Goal: Task Accomplishment & Management: Manage account settings

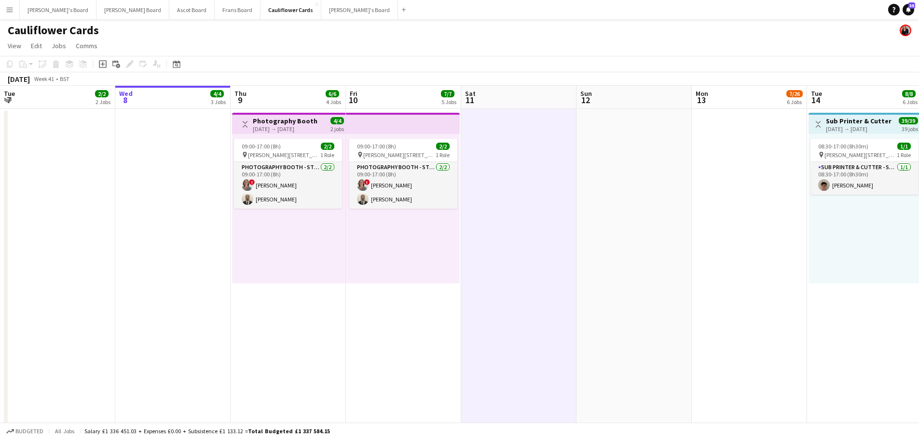
scroll to position [0, 276]
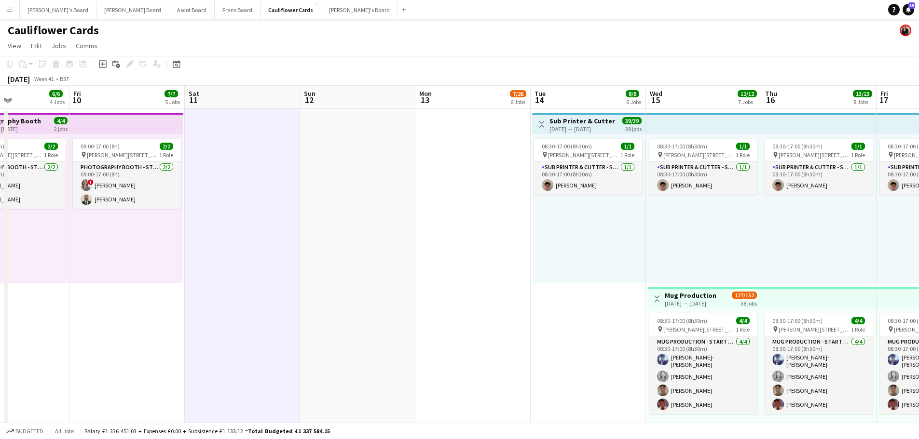
click at [8, 11] on app-icon "Menu" at bounding box center [10, 10] width 8 height 8
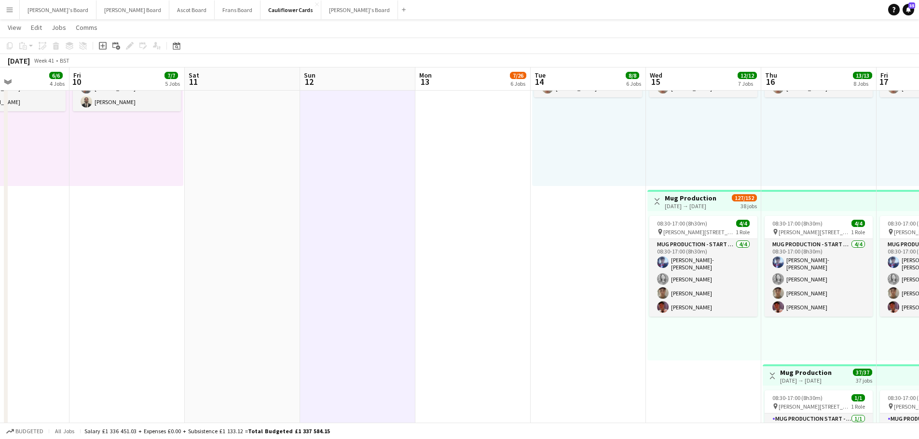
scroll to position [0, 217]
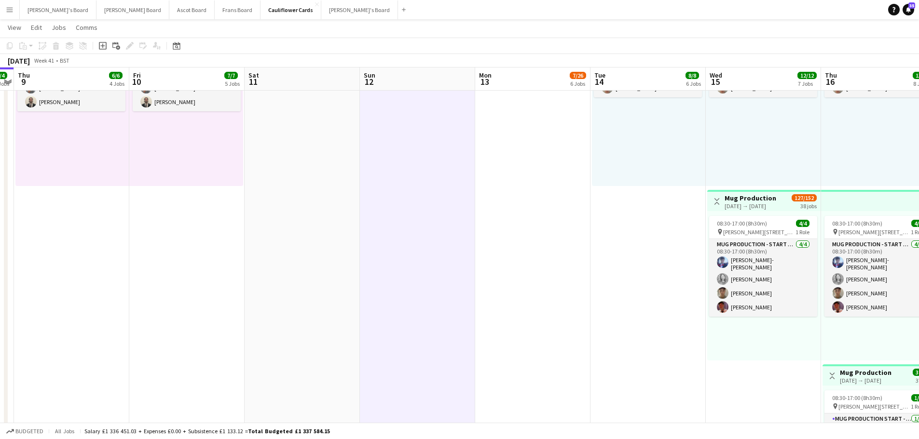
drag, startPoint x: 208, startPoint y: 235, endPoint x: 498, endPoint y: 243, distance: 290.4
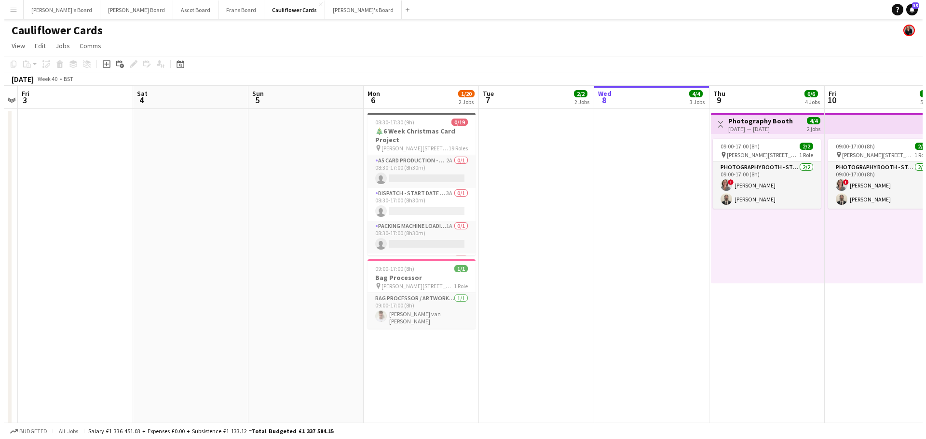
scroll to position [0, 240]
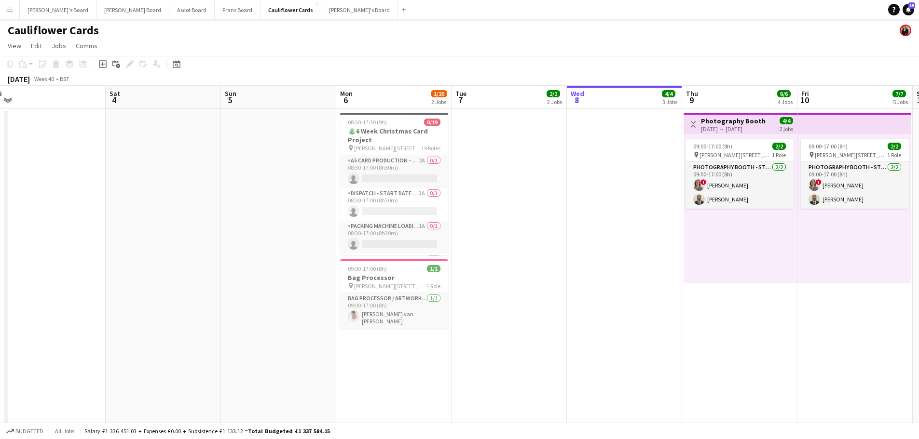
drag, startPoint x: 181, startPoint y: 235, endPoint x: 618, endPoint y: 243, distance: 437.4
click at [291, 23] on div "Cauliflower Cards" at bounding box center [459, 28] width 919 height 18
click at [321, 9] on button "[PERSON_NAME]'s Board Close" at bounding box center [359, 9] width 77 height 19
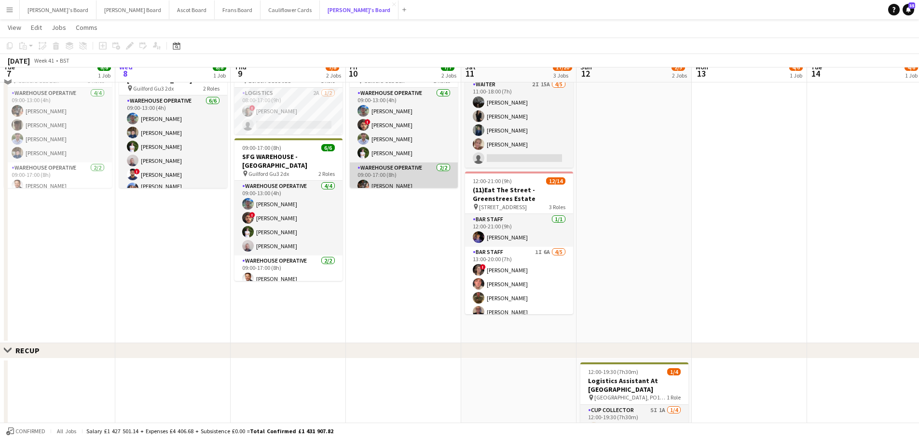
scroll to position [193, 0]
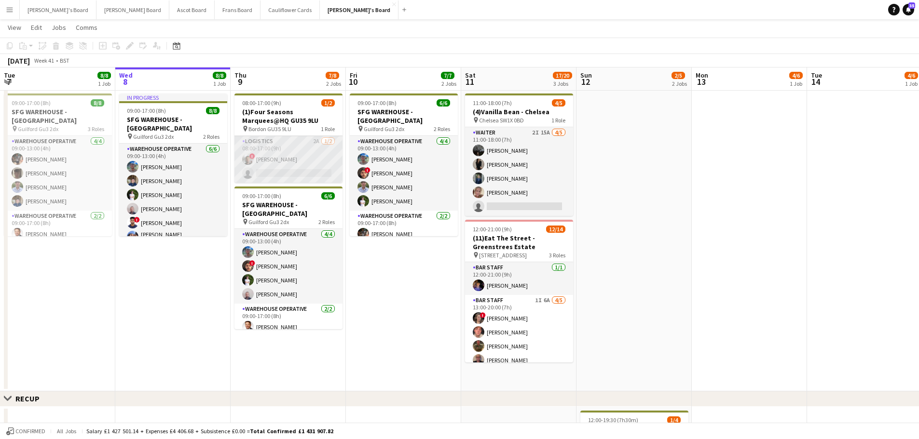
click at [309, 156] on app-card-role "Logistics 2A [DATE] 08:00-17:00 (9h) ! [PERSON_NAME] single-neutral-actions" at bounding box center [288, 159] width 108 height 47
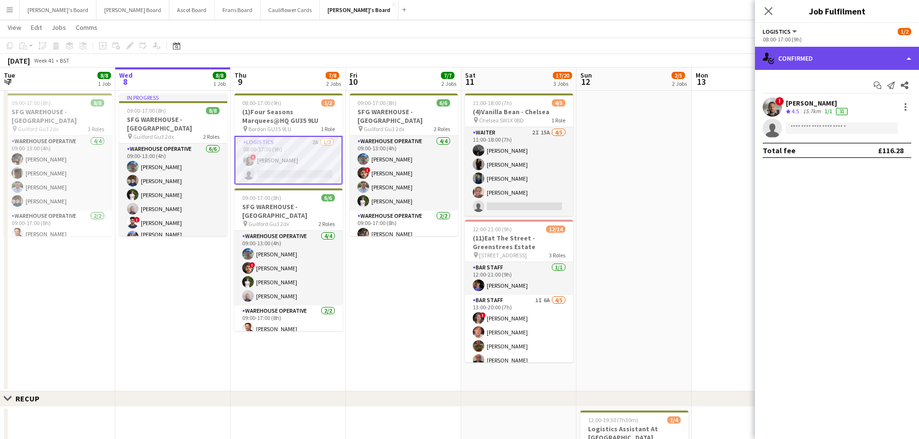
click at [822, 62] on div "single-neutral-actions-check-2 Confirmed" at bounding box center [837, 58] width 164 height 23
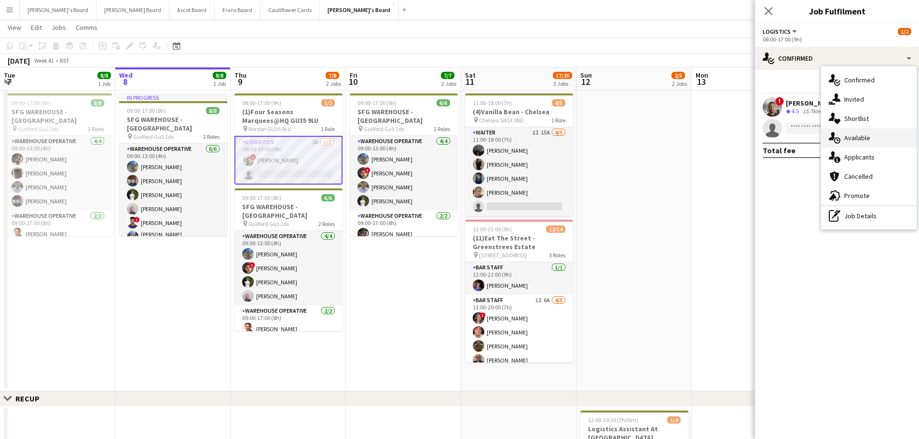
click at [827, 144] on div "single-neutral-actions-upload Available" at bounding box center [868, 137] width 95 height 19
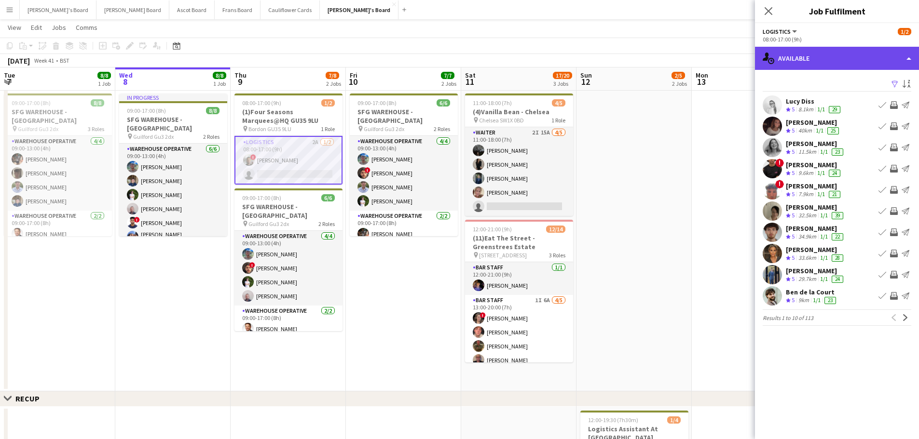
click at [859, 57] on div "single-neutral-actions-upload Available" at bounding box center [837, 58] width 164 height 23
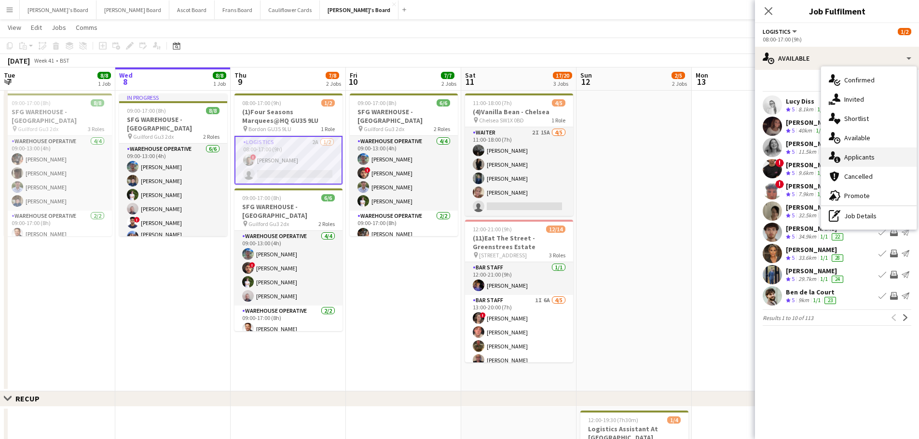
click at [870, 166] on div "single-neutral-actions-information Applicants" at bounding box center [868, 157] width 95 height 19
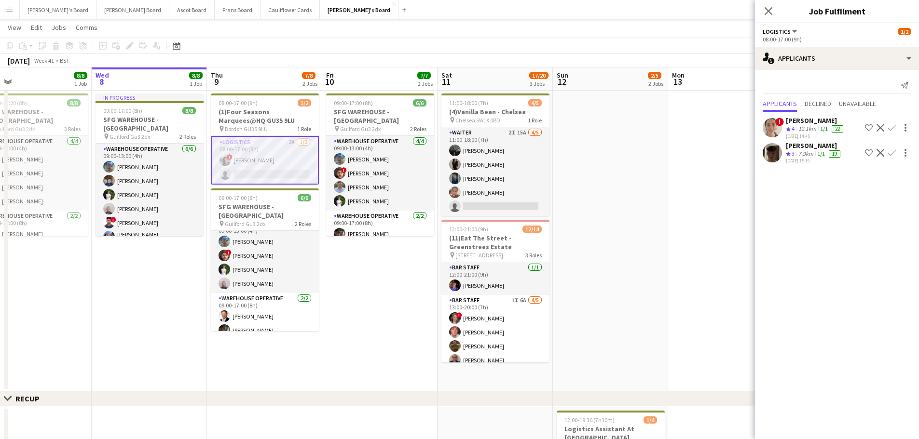
scroll to position [0, 302]
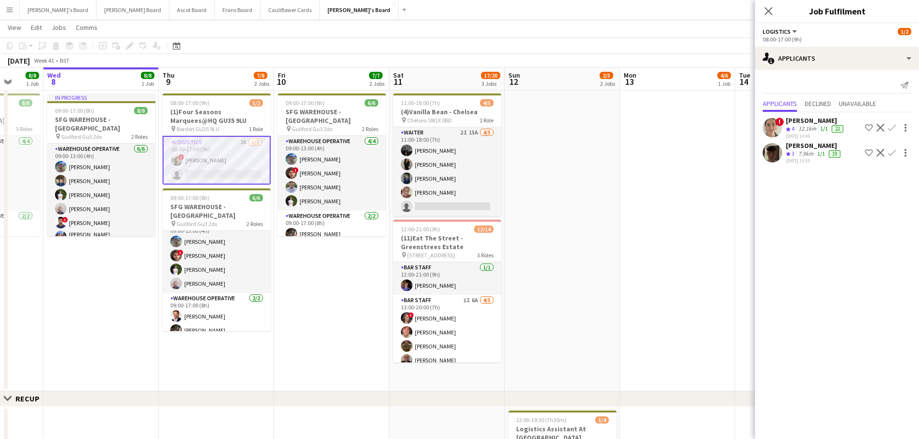
drag, startPoint x: 622, startPoint y: 296, endPoint x: 550, endPoint y: 290, distance: 72.1
click at [550, 290] on app-calendar-viewport "Sun 5 Mon 6 6/6 1 Job Tue 7 8/8 1 Job Wed 8 8/8 1 Job Thu 9 7/8 2 Jobs Fri 10 7…" at bounding box center [459, 241] width 919 height 792
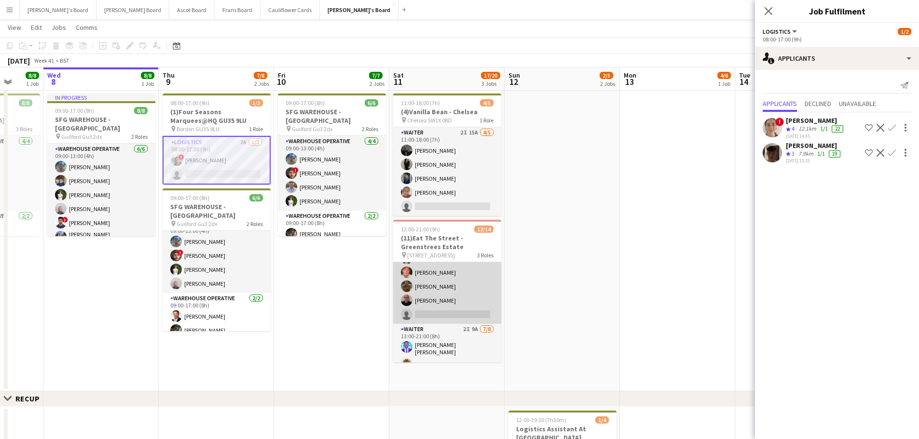
scroll to position [96, 0]
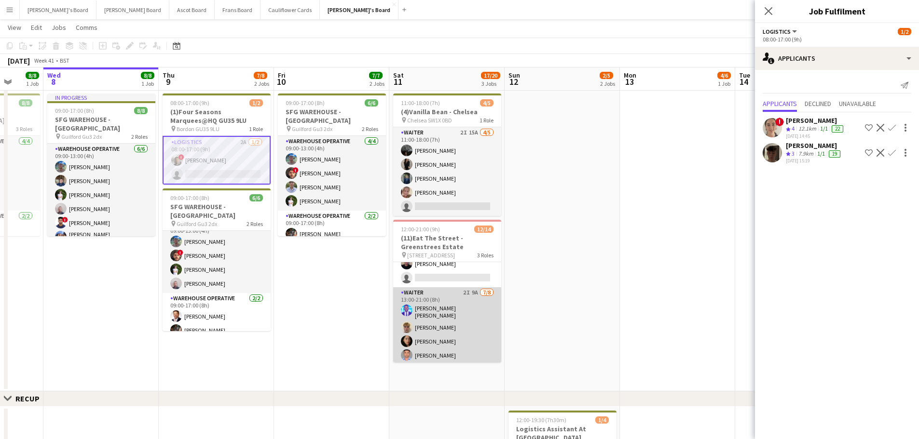
click at [472, 308] on app-card-role "Waiter 2I 9A [DATE] 13:00-21:00 (8h) [PERSON_NAME] [PERSON_NAME] [PERSON_NAME] …" at bounding box center [447, 354] width 108 height 134
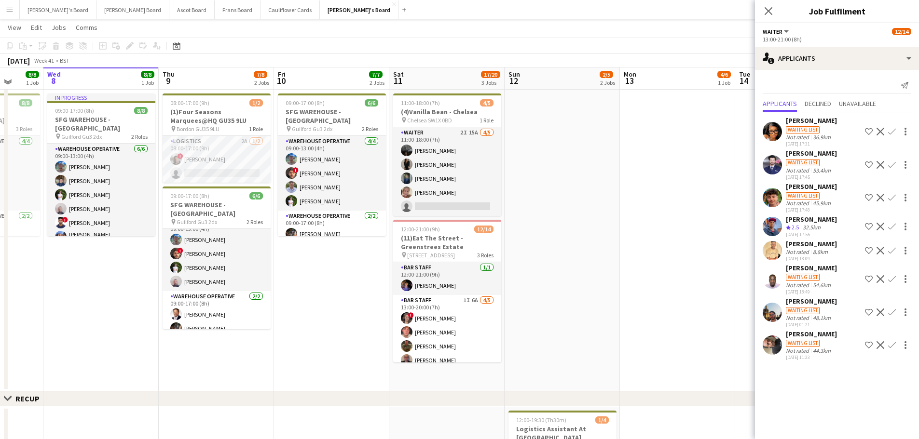
scroll to position [145, 0]
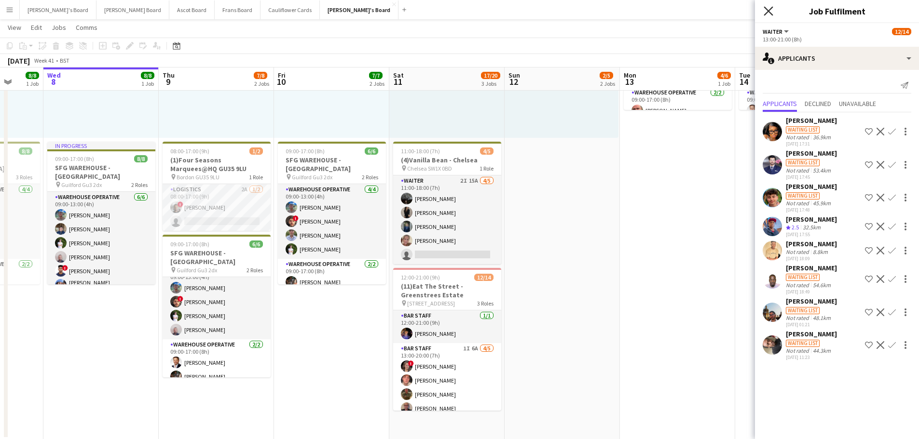
click at [770, 11] on icon "Close pop-in" at bounding box center [767, 10] width 9 height 9
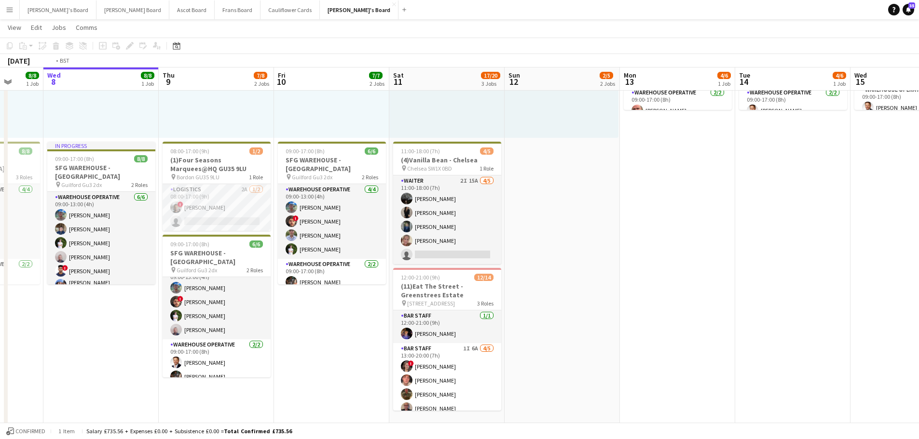
drag, startPoint x: 569, startPoint y: 343, endPoint x: 843, endPoint y: 363, distance: 275.1
click at [879, 353] on app-calendar-viewport "Sun 5 Mon 6 6/6 1 Job Tue 7 8/8 1 Job Wed 8 8/8 1 Job Thu 9 7/8 2 Jobs Fri 10 7…" at bounding box center [459, 289] width 919 height 792
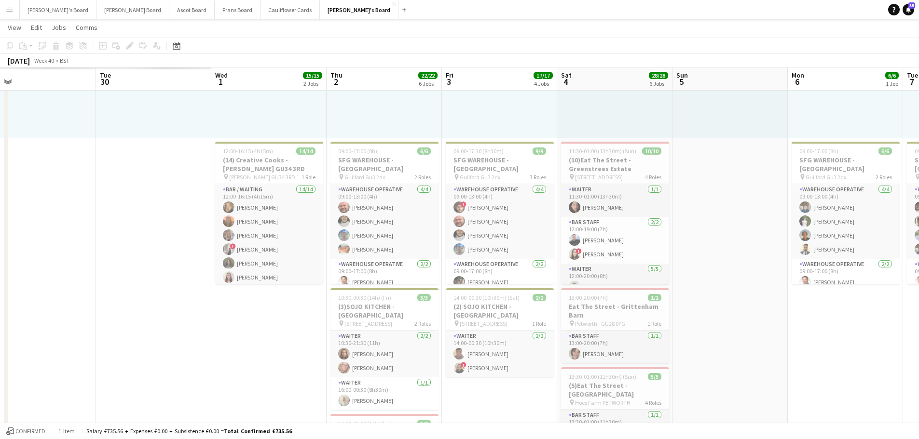
drag, startPoint x: 352, startPoint y: 326, endPoint x: 518, endPoint y: 333, distance: 166.5
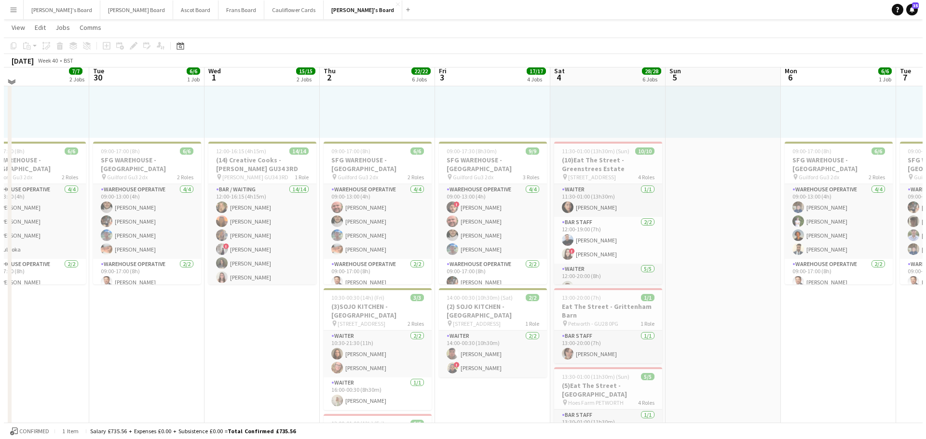
scroll to position [0, 0]
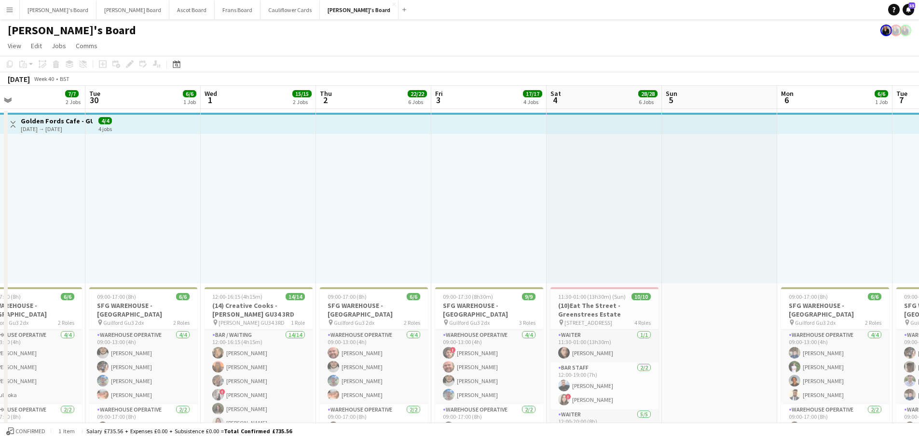
click at [4, 11] on button "Menu" at bounding box center [9, 9] width 19 height 19
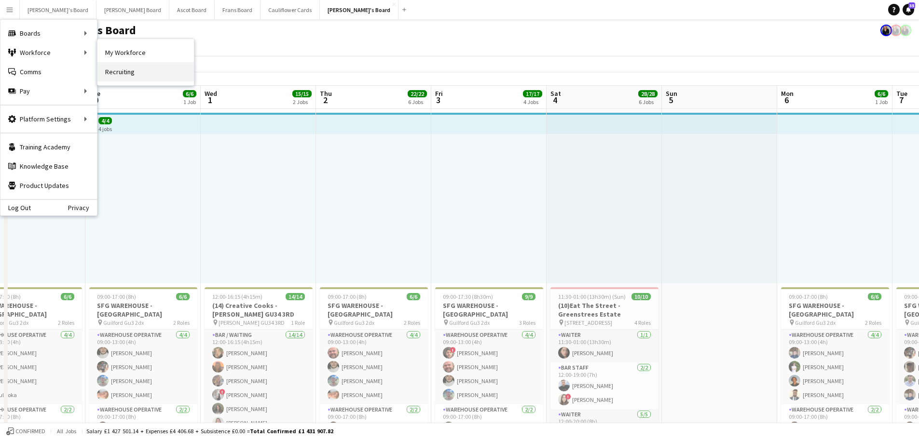
click at [145, 74] on link "Recruiting" at bounding box center [145, 71] width 96 height 19
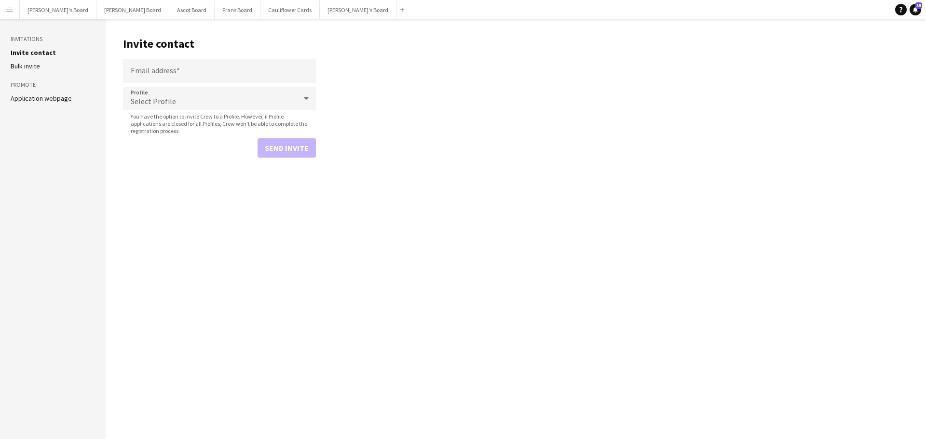
click at [7, 11] on app-icon "Menu" at bounding box center [10, 10] width 8 height 8
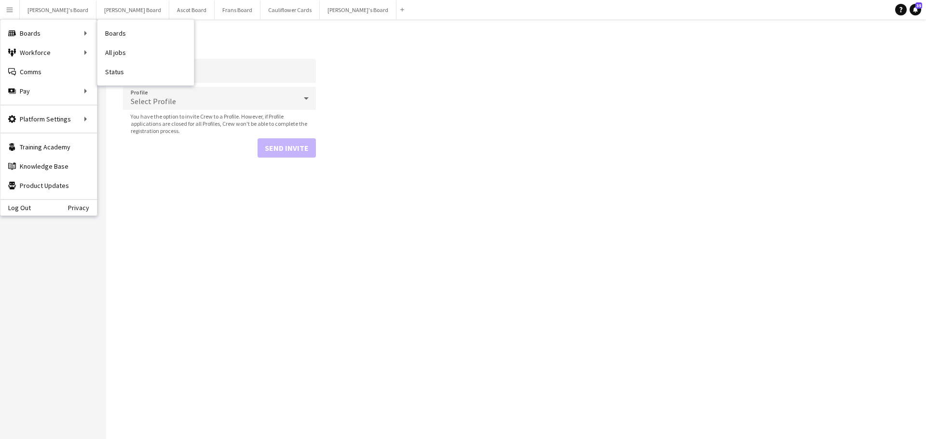
click at [136, 81] on nav "Boards All jobs Status" at bounding box center [145, 53] width 96 height 66
click at [134, 80] on link "Status" at bounding box center [145, 71] width 96 height 19
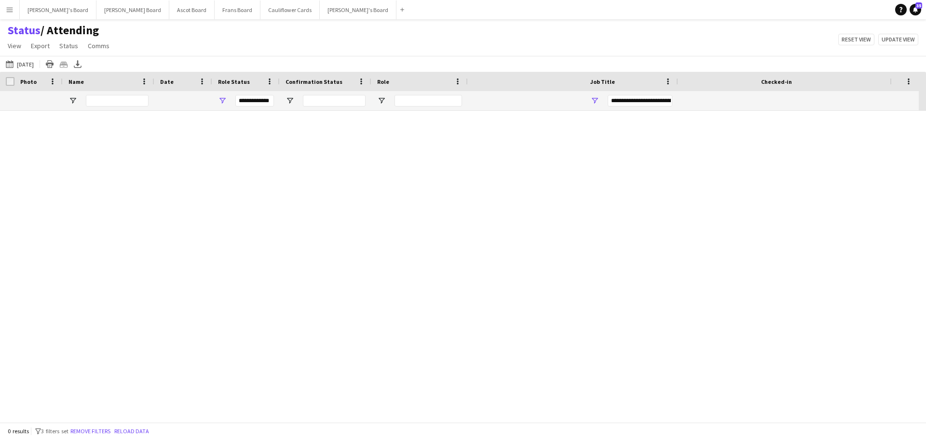
type input "***"
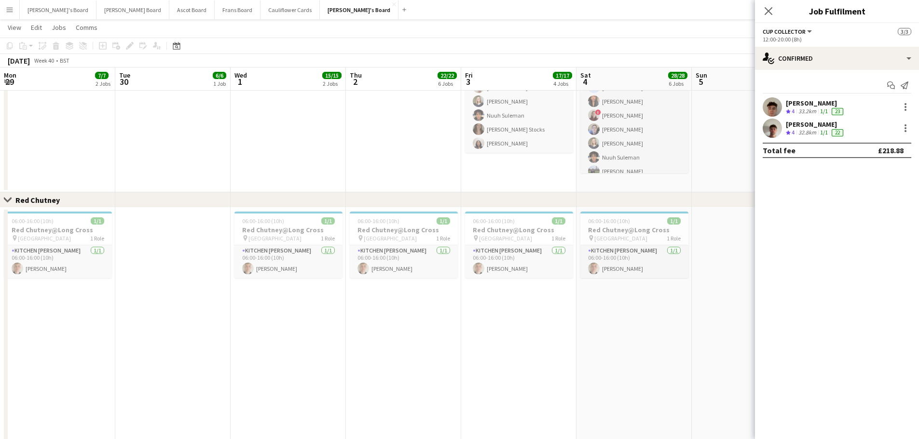
scroll to position [0, 340]
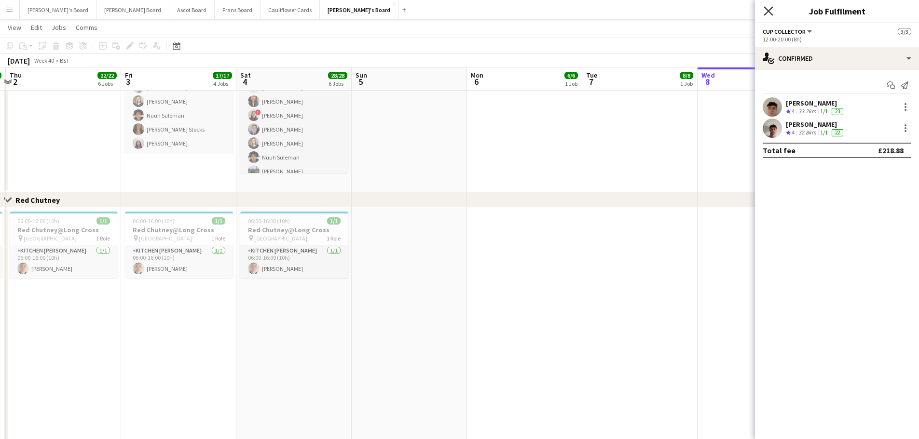
click at [772, 11] on icon "Close pop-in" at bounding box center [767, 10] width 9 height 9
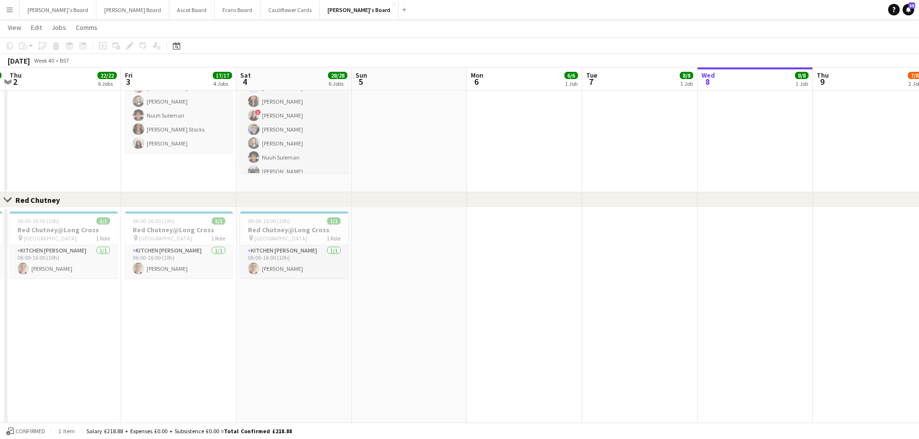
scroll to position [0, 343]
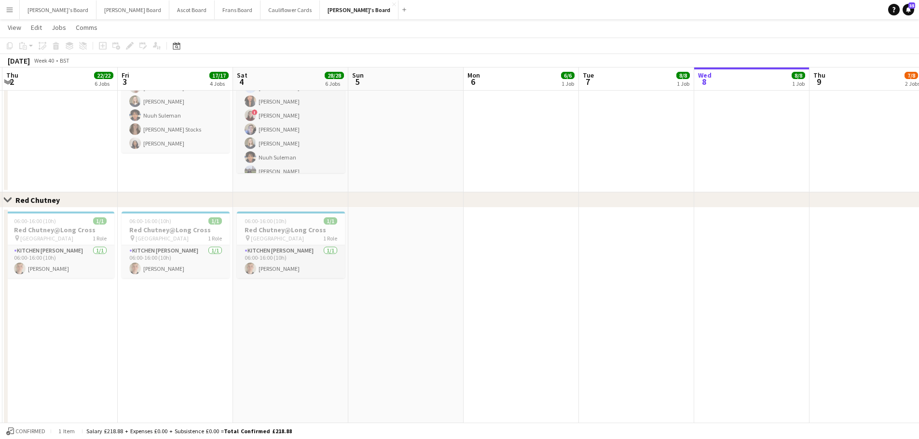
drag, startPoint x: 681, startPoint y: 211, endPoint x: 635, endPoint y: 198, distance: 48.1
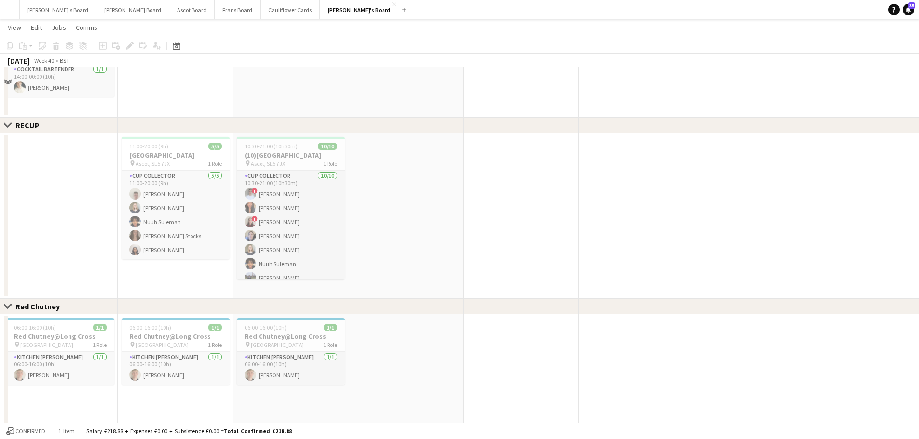
scroll to position [744, 0]
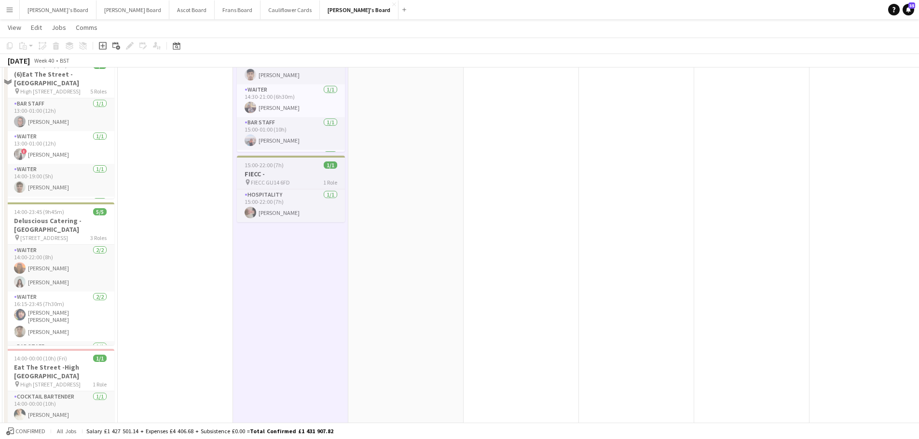
scroll to position [310, 0]
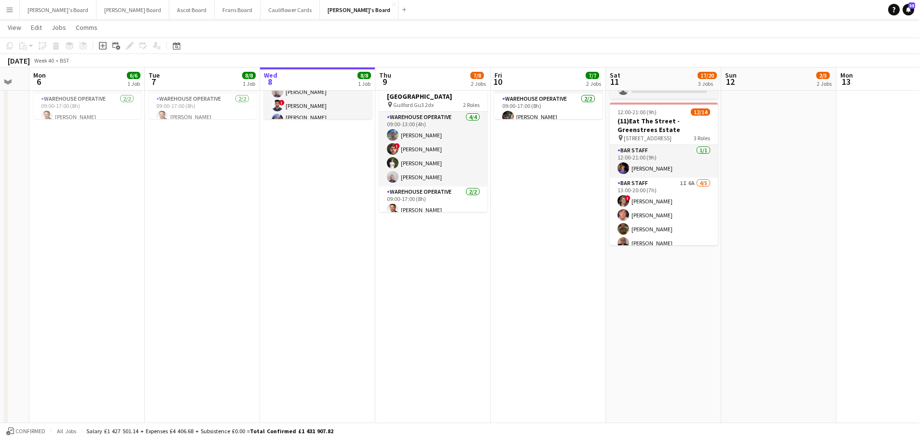
drag, startPoint x: 670, startPoint y: 218, endPoint x: 239, endPoint y: 204, distance: 430.8
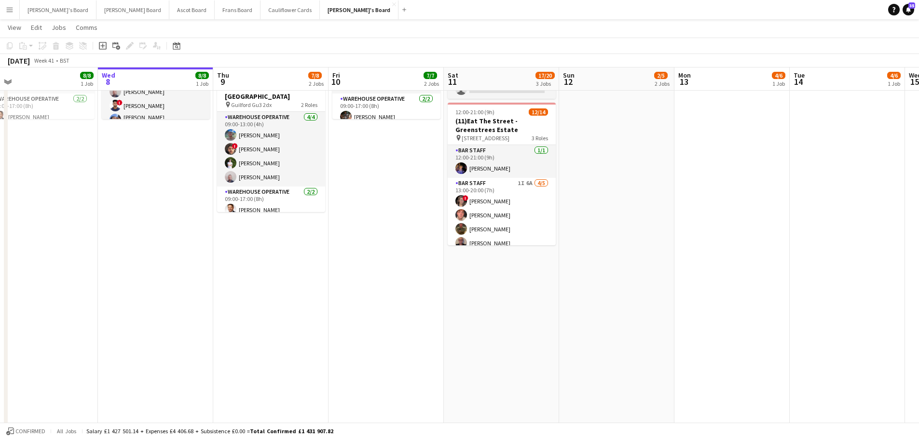
drag, startPoint x: 557, startPoint y: 245, endPoint x: 396, endPoint y: 252, distance: 161.7
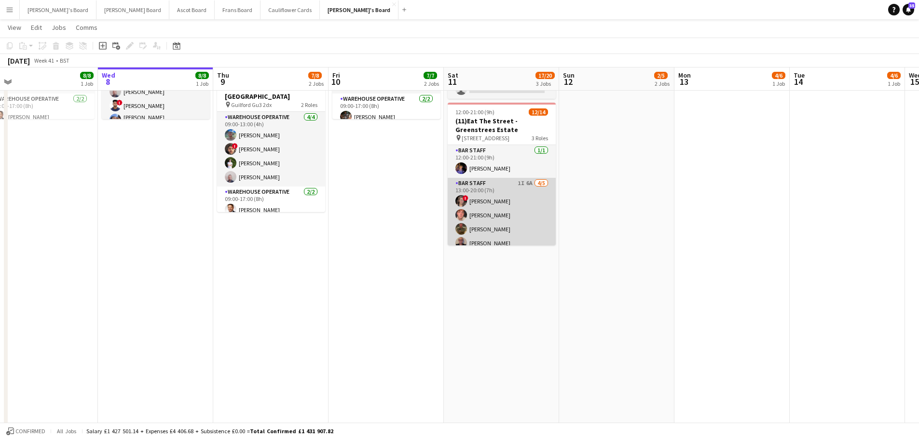
click at [513, 191] on app-card-role "BAR STAFF 1I 6A 4/5 13:00-20:00 (7h) ! Estella Catley Smith Oscar Bourdillon Ri…" at bounding box center [501, 222] width 108 height 89
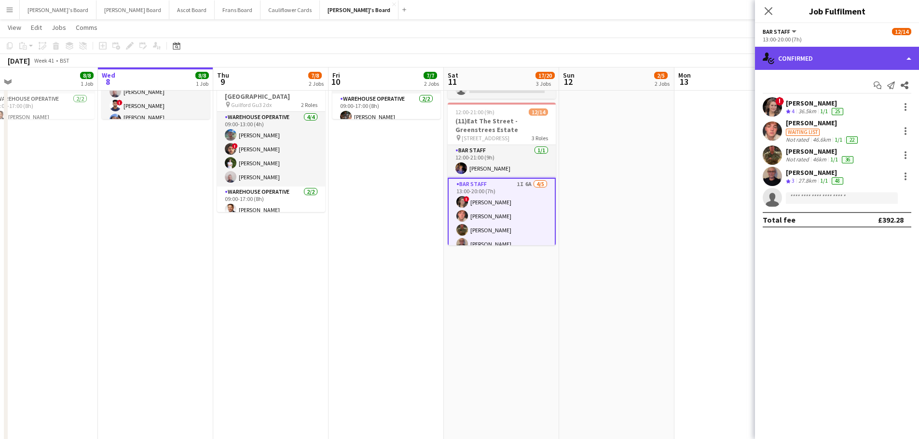
click at [894, 60] on div "single-neutral-actions-check-2 Confirmed" at bounding box center [837, 58] width 164 height 23
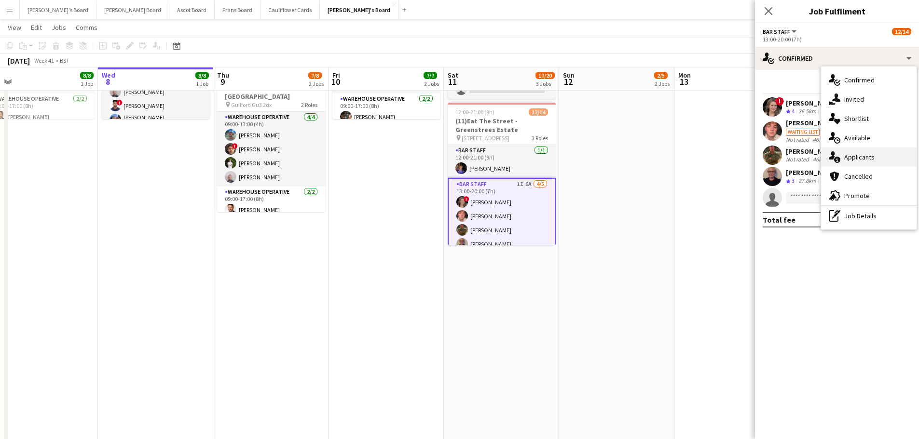
click at [893, 164] on div "single-neutral-actions-information Applicants" at bounding box center [868, 157] width 95 height 19
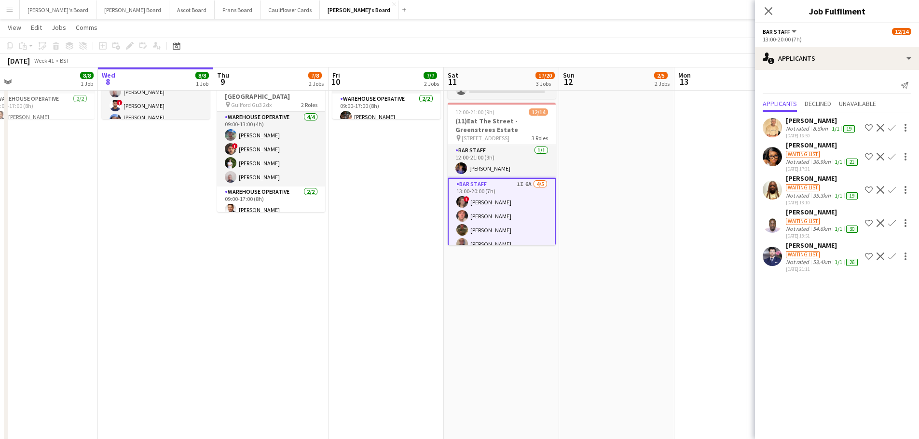
scroll to position [34, 0]
click at [771, 12] on icon "Close pop-in" at bounding box center [767, 10] width 9 height 9
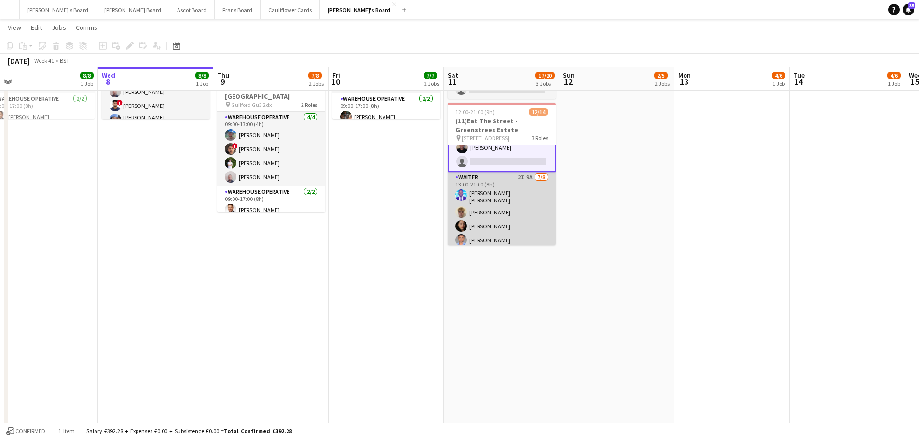
click at [526, 188] on app-card-role "Waiter 2I 9A [DATE] 13:00-21:00 (8h) [PERSON_NAME] [PERSON_NAME] [PERSON_NAME] …" at bounding box center [501, 239] width 108 height 134
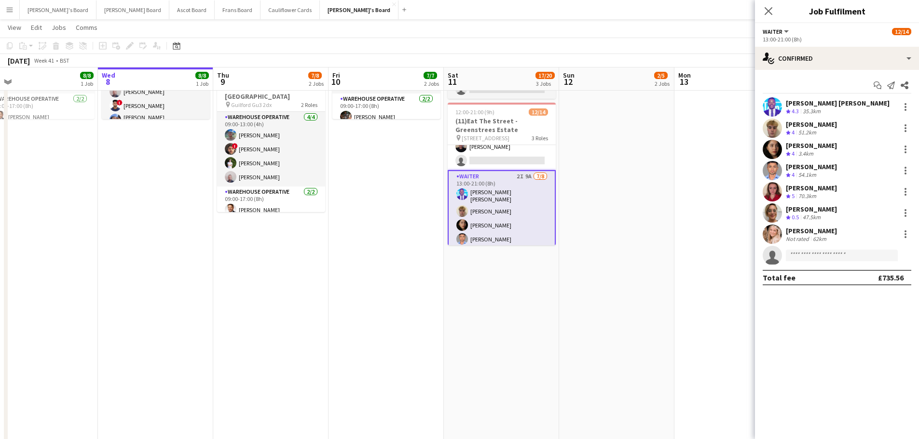
scroll to position [95, 0]
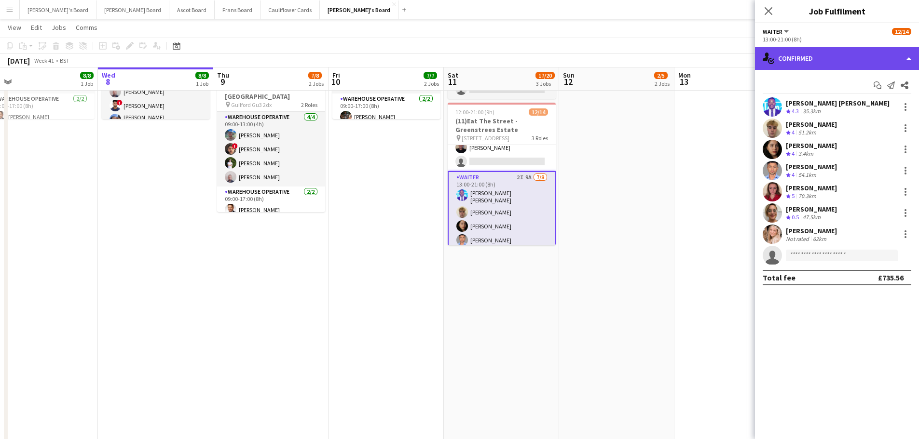
click at [864, 54] on div "single-neutral-actions-check-2 Confirmed" at bounding box center [837, 58] width 164 height 23
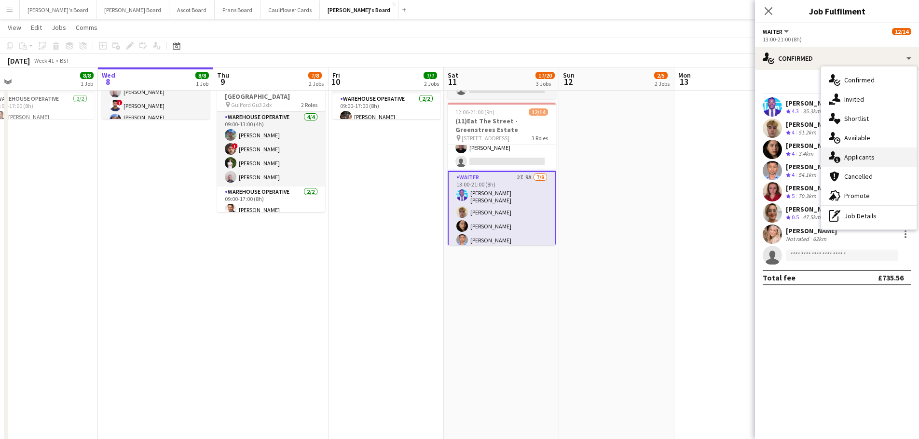
click at [863, 151] on div "single-neutral-actions-information Applicants" at bounding box center [868, 157] width 95 height 19
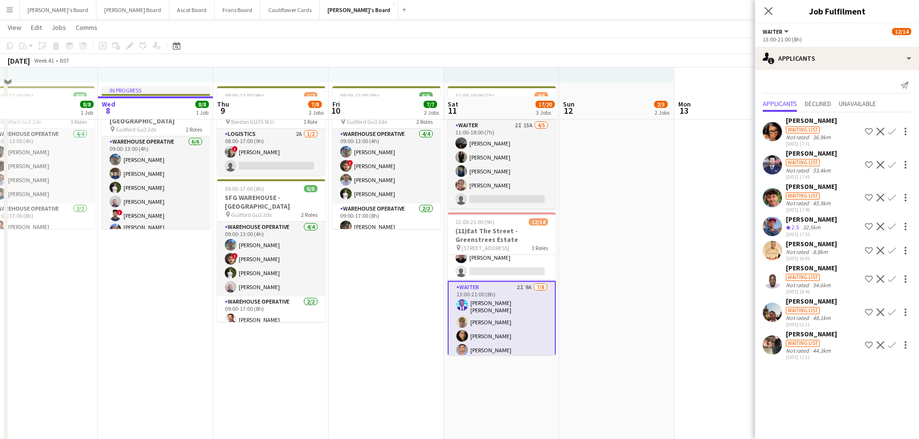
scroll to position [117, 0]
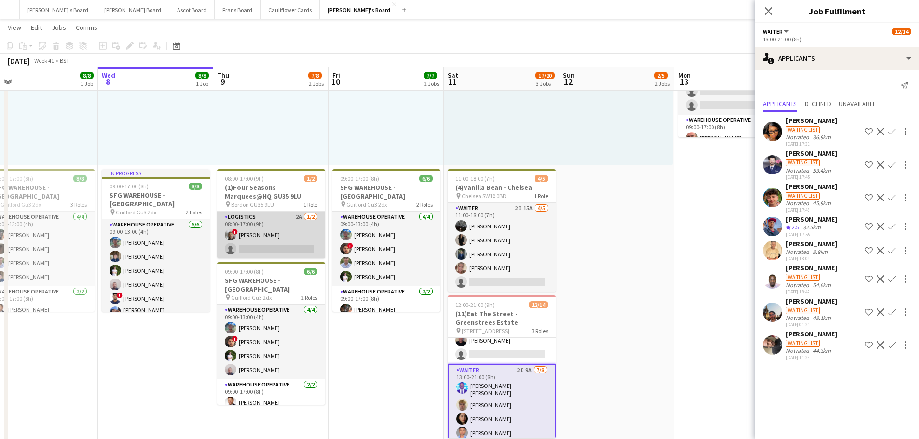
click at [309, 229] on app-card-role "Logistics 2A [DATE] 08:00-17:00 (9h) ! [PERSON_NAME] single-neutral-actions" at bounding box center [271, 235] width 108 height 47
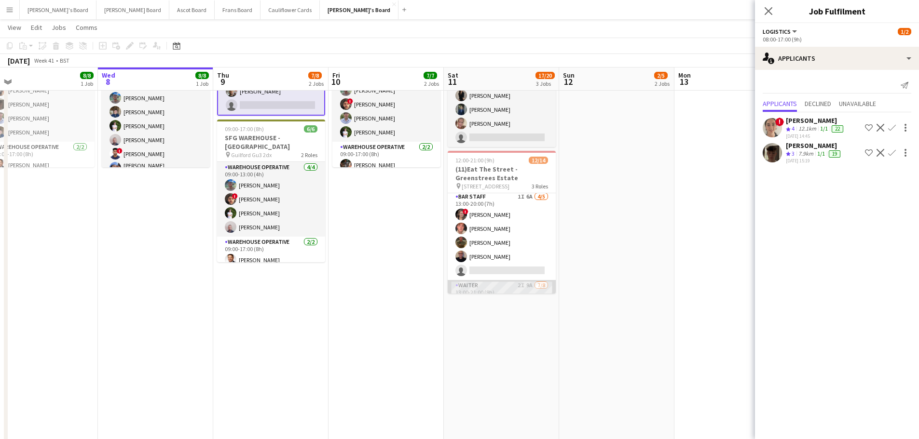
scroll to position [0, 0]
click at [764, 9] on icon "Close pop-in" at bounding box center [767, 10] width 9 height 9
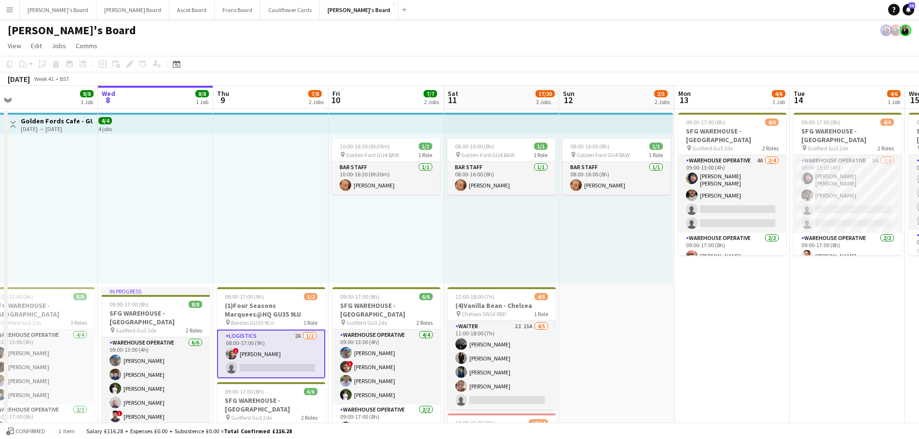
click at [629, 243] on div "08:00-16:00 (8h) 1/1 pin Golden Ford GU4 8AW 1 Role BAR STAFF 1/1 08:00-16:00 (…" at bounding box center [616, 208] width 114 height 149
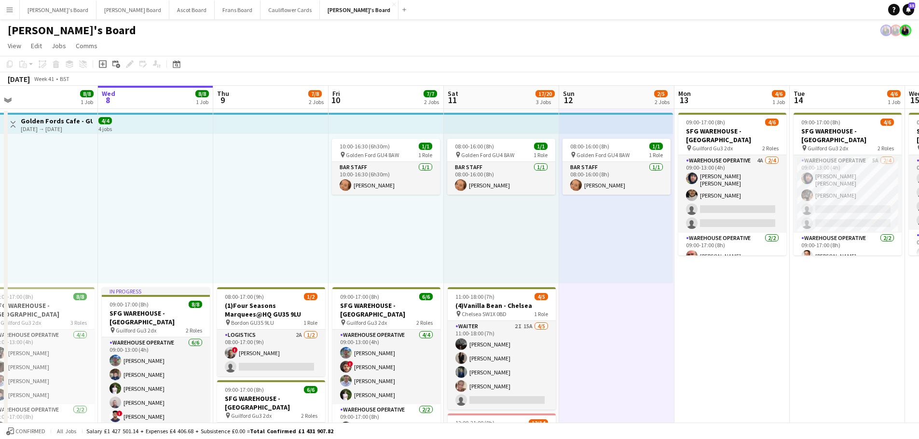
click at [521, 244] on div "08:00-16:00 (8h) 1/1 pin Golden Ford GU4 8AW 1 Role BAR STAFF 1/1 08:00-16:00 (…" at bounding box center [501, 208] width 115 height 149
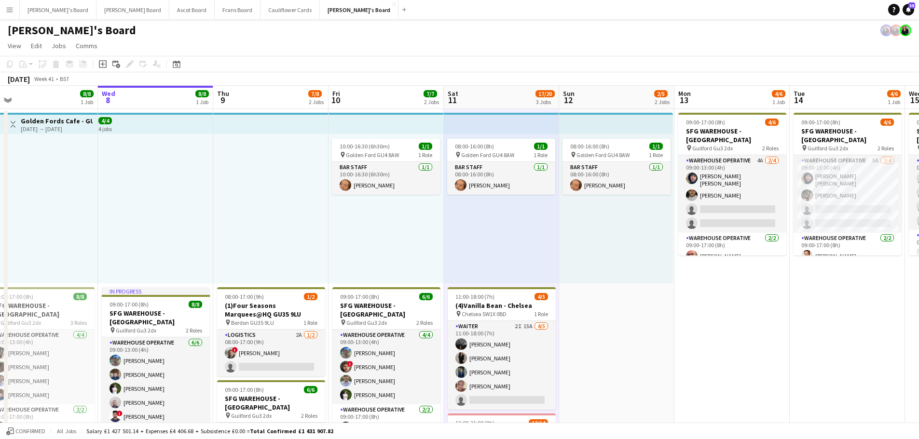
click at [571, 274] on div "08:00-16:00 (8h) 1/1 pin Golden Ford GU4 8AW 1 Role BAR STAFF 1/1 08:00-16:00 (…" at bounding box center [616, 208] width 114 height 149
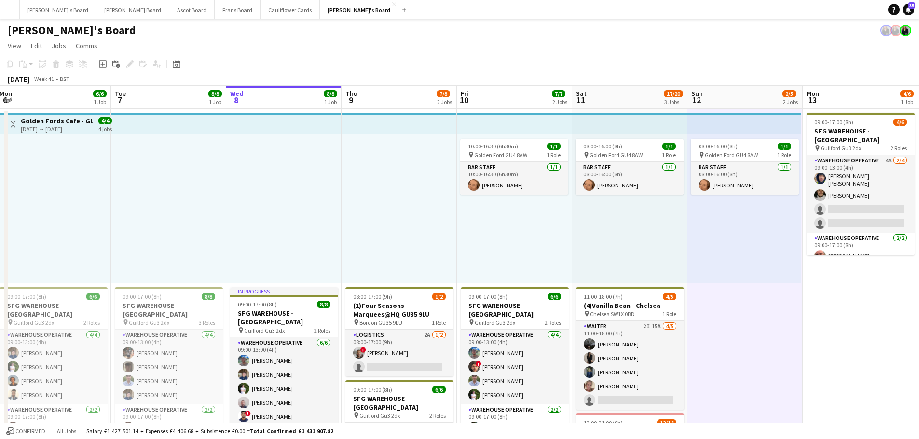
drag, startPoint x: 266, startPoint y: 217, endPoint x: 394, endPoint y: 200, distance: 129.4
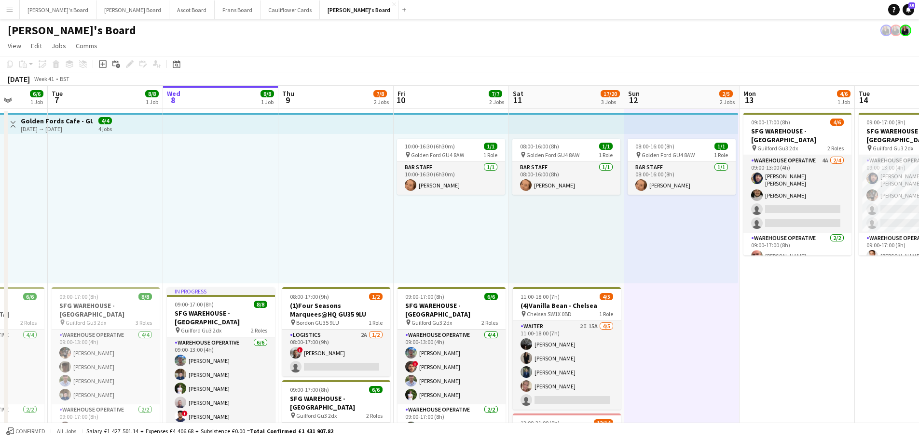
scroll to position [0, 299]
drag, startPoint x: 696, startPoint y: 230, endPoint x: 631, endPoint y: 225, distance: 64.8
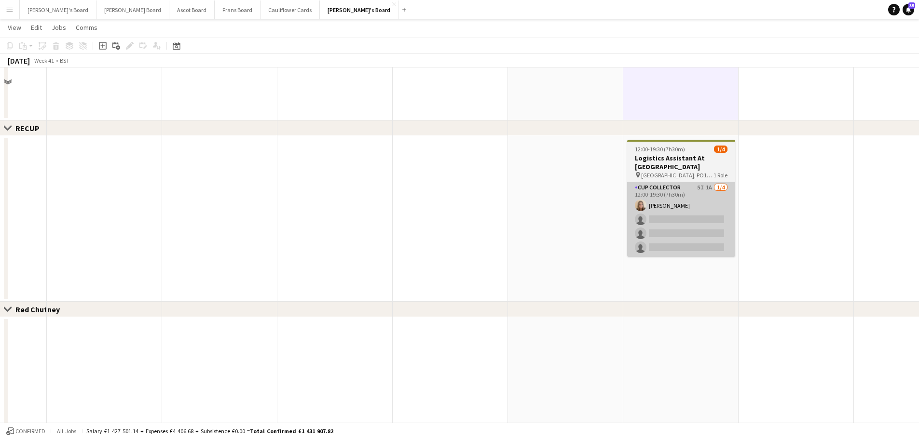
scroll to position [723, 0]
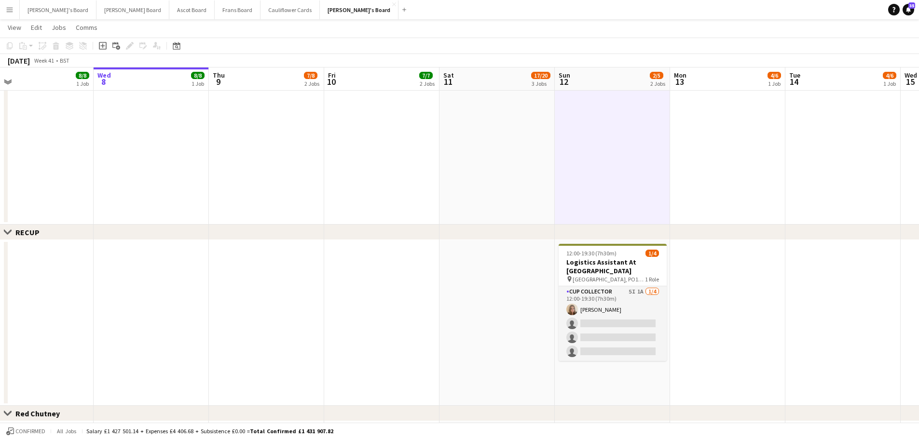
drag, startPoint x: 719, startPoint y: 316, endPoint x: 649, endPoint y: 326, distance: 71.1
click at [649, 326] on app-calendar-viewport "Sat 4 28/28 6 Jobs Sun 5 Mon 6 6/6 1 Job Tue 7 8/8 1 Job Wed 8 8/8 1 Job Thu 9 …" at bounding box center [459, 114] width 919 height 1600
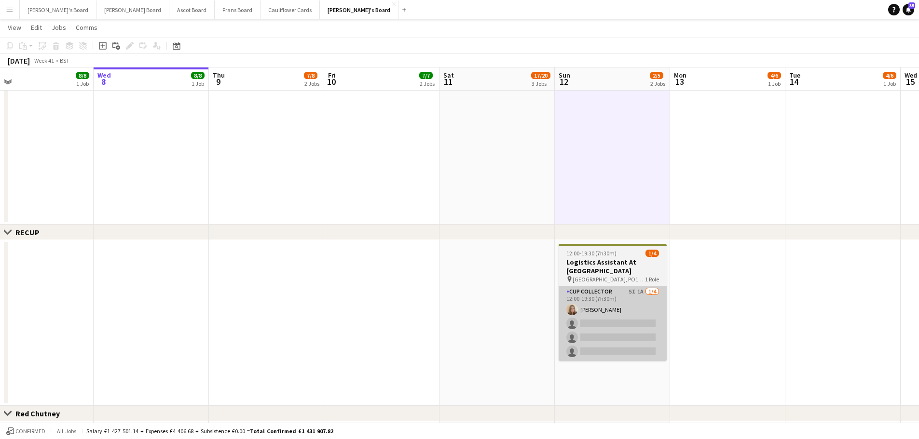
scroll to position [0, 369]
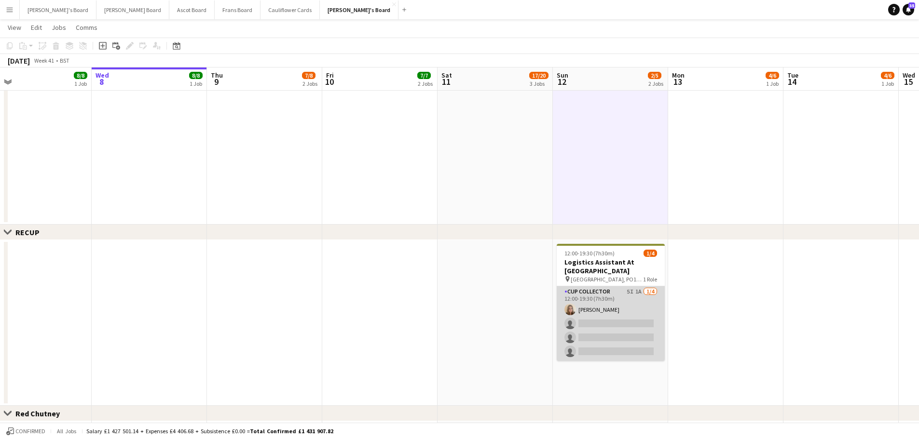
click at [649, 299] on app-card-role "CUP COLLECTOR 5I 1A 1/4 12:00-19:30 (7h30m) Émilie Woodman single-neutral-actio…" at bounding box center [610, 323] width 108 height 75
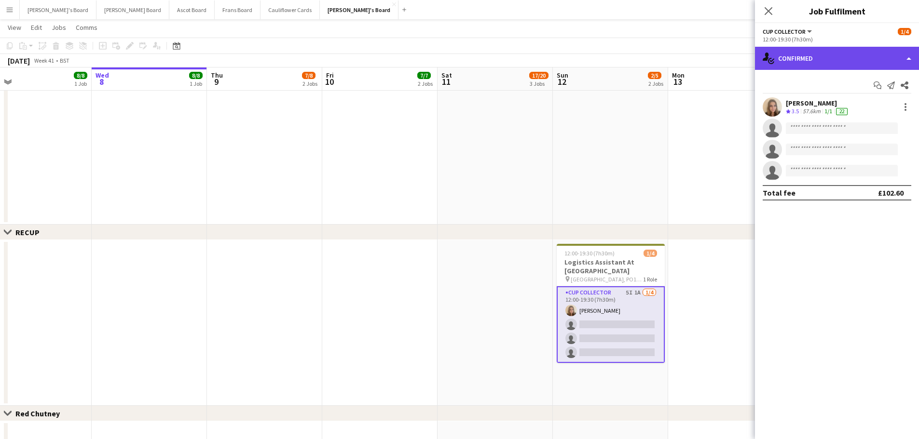
click at [831, 57] on div "single-neutral-actions-check-2 Confirmed" at bounding box center [837, 58] width 164 height 23
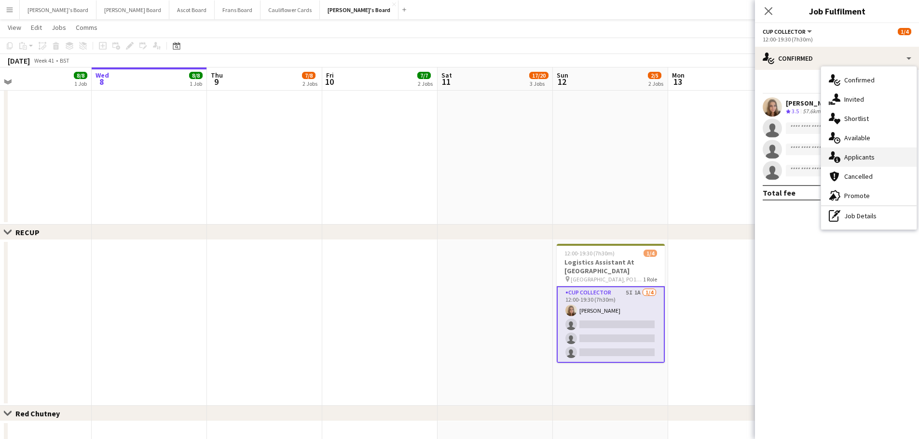
click at [872, 155] on span "Applicants" at bounding box center [859, 157] width 30 height 9
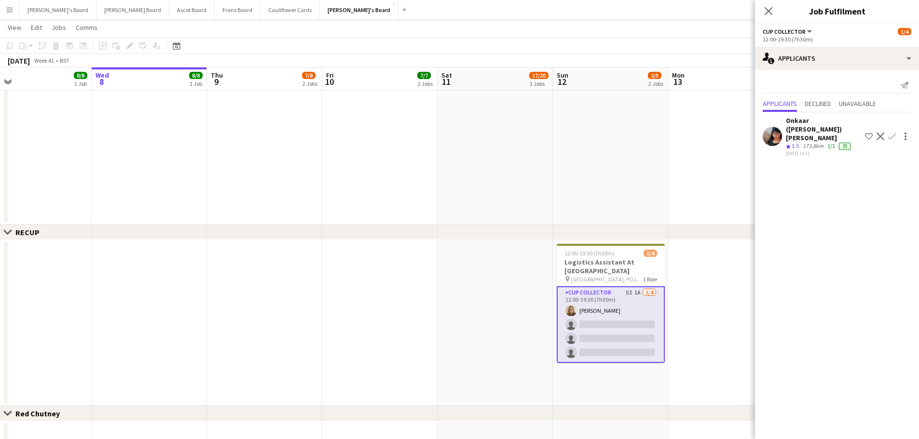
click at [808, 142] on div "173.8km" at bounding box center [812, 146] width 25 height 8
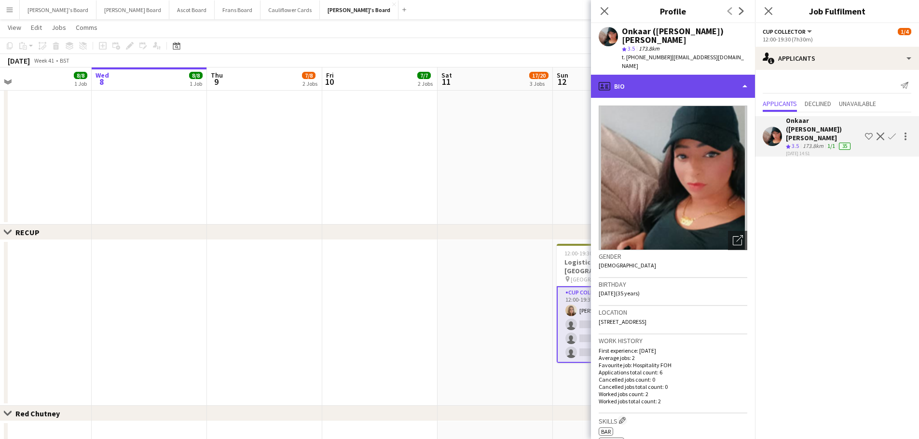
click at [675, 75] on div "profile Bio" at bounding box center [673, 86] width 164 height 23
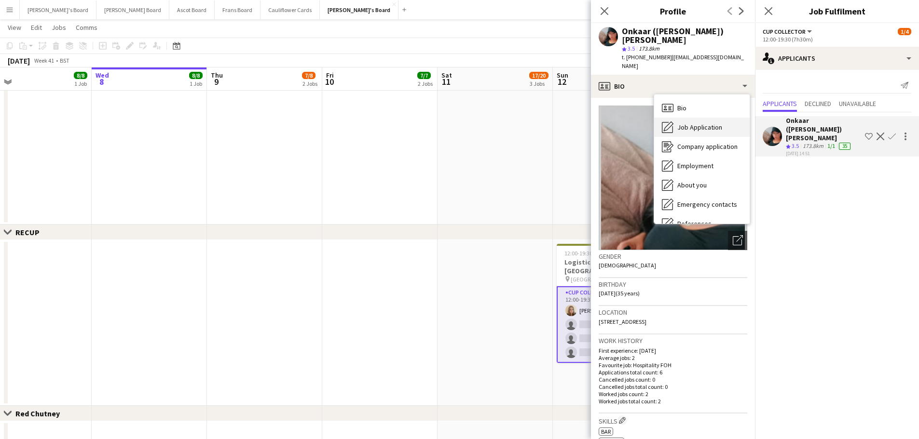
click at [700, 123] on span "Job Application" at bounding box center [699, 127] width 45 height 9
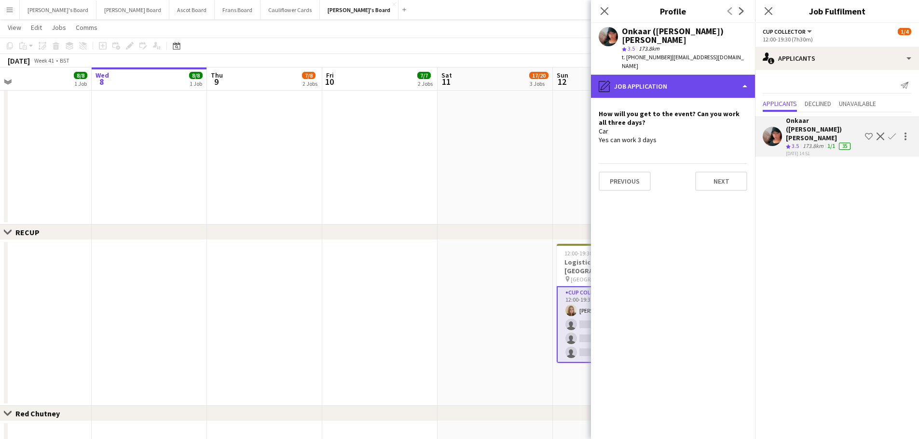
click at [683, 75] on div "pencil4 Job Application" at bounding box center [673, 86] width 164 height 23
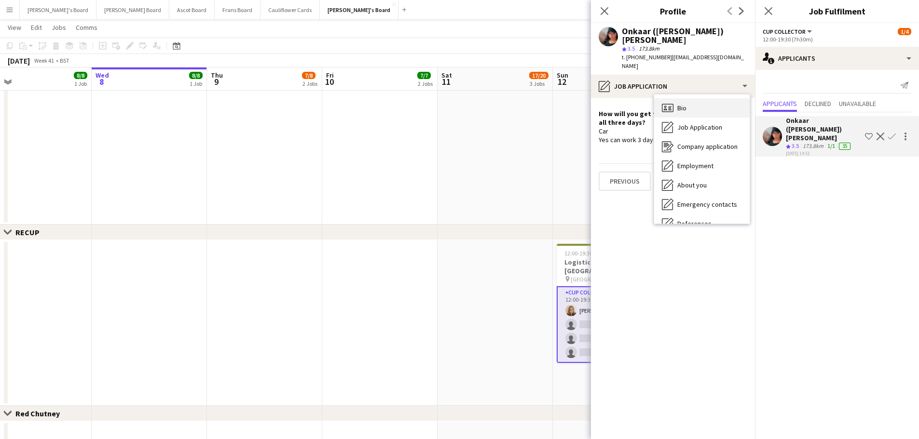
click at [708, 98] on div "Bio Bio" at bounding box center [701, 107] width 95 height 19
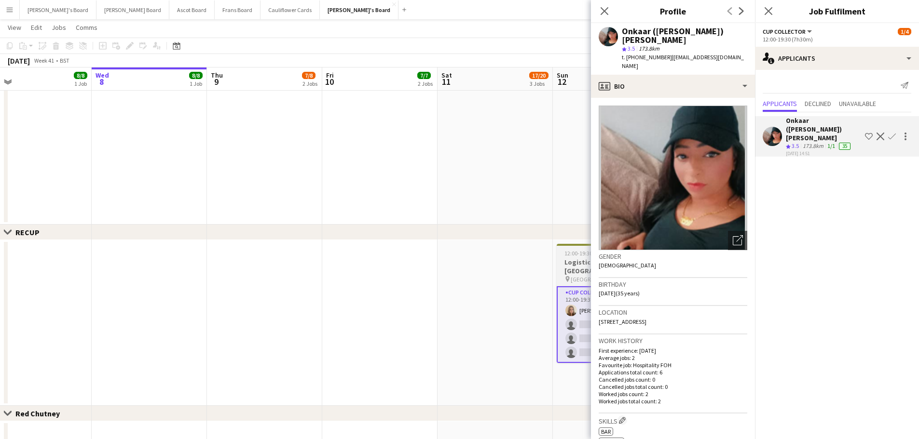
drag, startPoint x: 464, startPoint y: 346, endPoint x: 561, endPoint y: 352, distance: 97.1
click at [469, 345] on app-calendar-viewport "Sat 4 28/28 6 Jobs Sun 5 Mon 6 6/6 1 Job Tue 7 8/8 1 Job Wed 8 8/8 1 Job Thu 9 …" at bounding box center [459, 114] width 919 height 1600
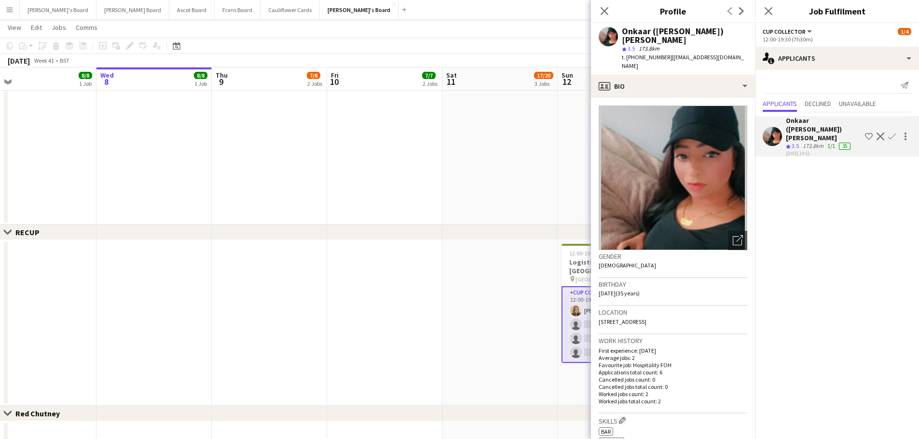
click at [486, 316] on app-date-cell at bounding box center [499, 323] width 115 height 166
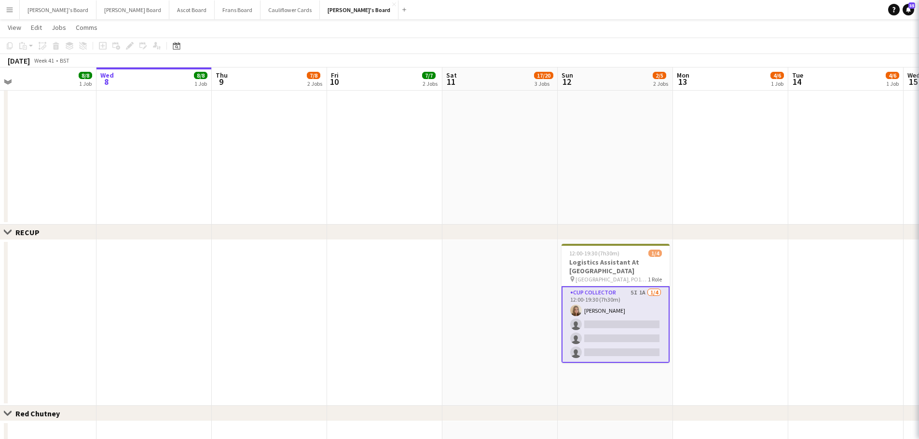
scroll to position [0, 365]
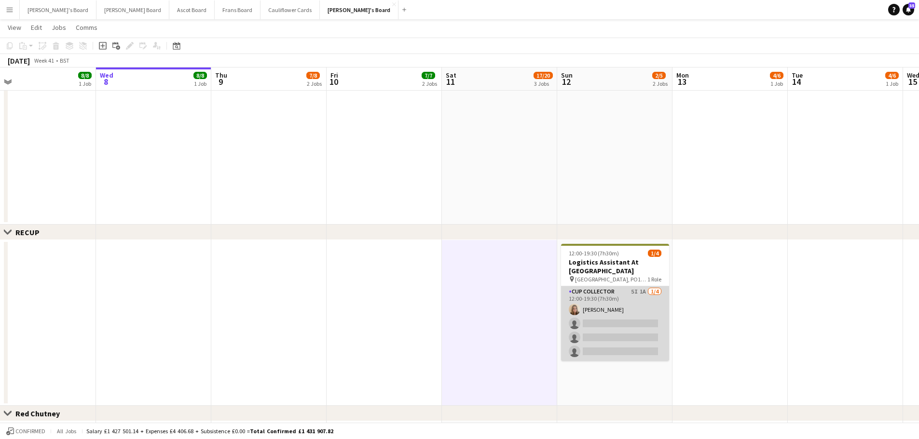
click at [662, 308] on app-card-role "CUP COLLECTOR 5I 1A 1/4 12:00-19:30 (7h30m) Émilie Woodman single-neutral-actio…" at bounding box center [615, 323] width 108 height 75
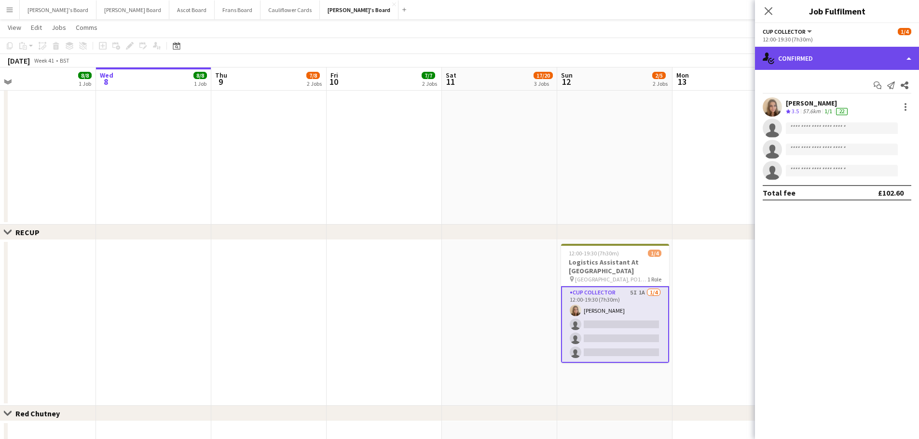
click at [829, 53] on div "single-neutral-actions-check-2 Confirmed" at bounding box center [837, 58] width 164 height 23
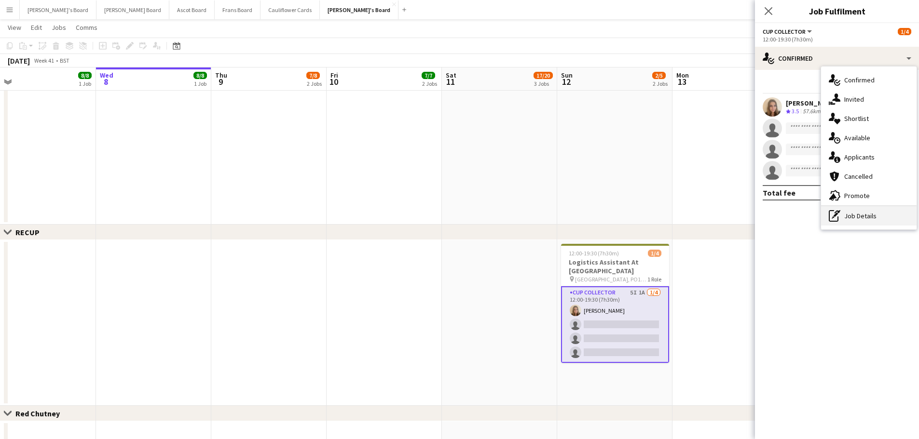
click at [882, 224] on div "pen-write Job Details" at bounding box center [868, 215] width 95 height 19
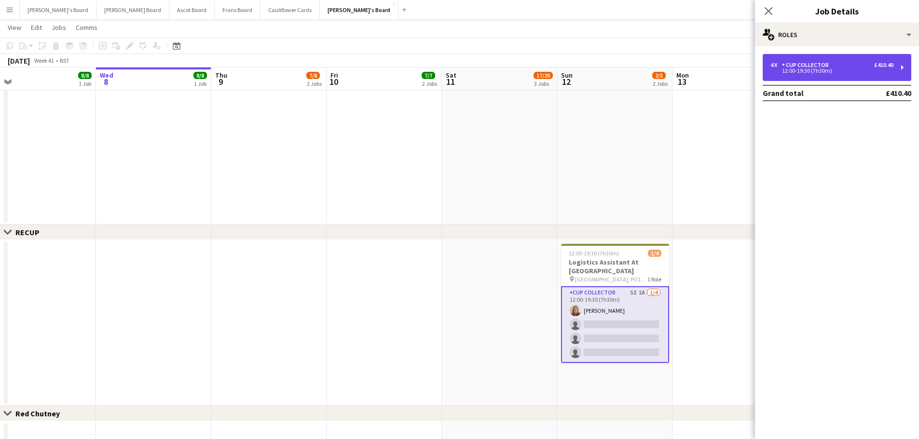
click at [782, 66] on div "CUP COLLECTOR" at bounding box center [807, 65] width 51 height 7
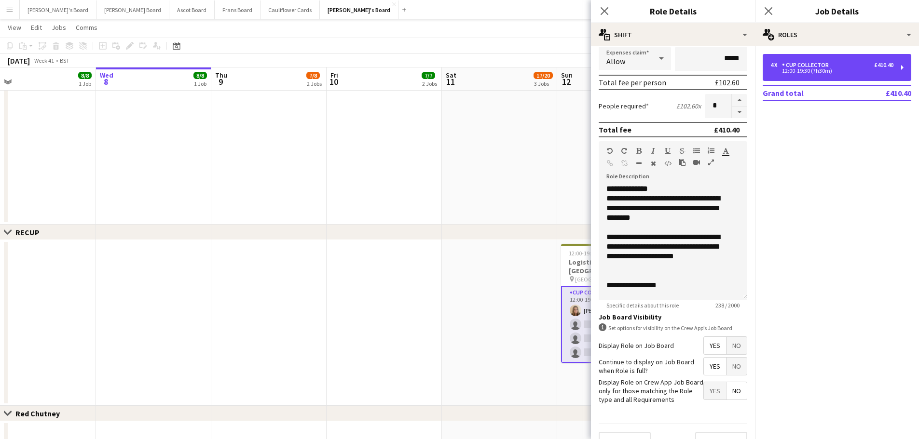
scroll to position [214, 0]
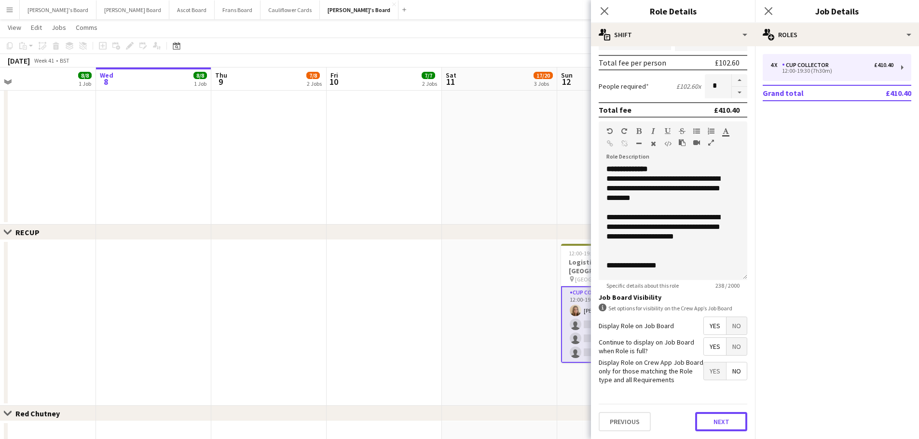
click at [726, 422] on button "Next" at bounding box center [721, 421] width 52 height 19
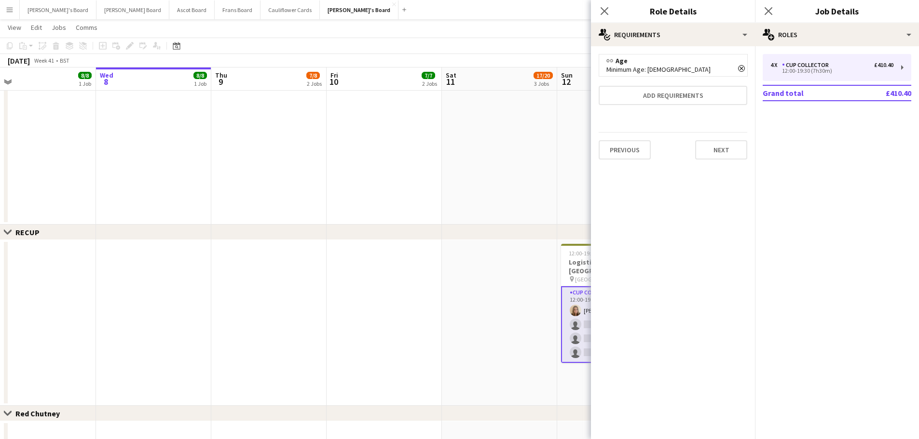
scroll to position [0, 0]
click at [715, 161] on div "Previous Next" at bounding box center [672, 149] width 149 height 35
click at [716, 154] on button "Next" at bounding box center [721, 149] width 52 height 19
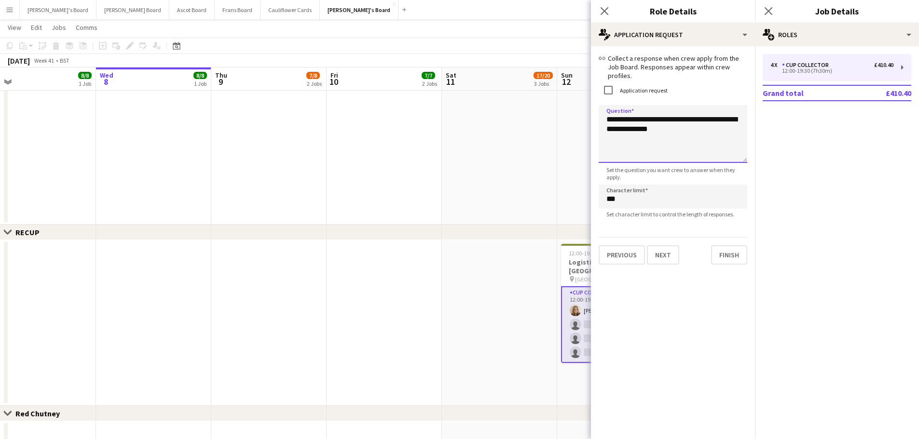
drag, startPoint x: 682, startPoint y: 139, endPoint x: 558, endPoint y: 121, distance: 125.2
click at [562, 129] on body "Menu Boards Boards Boards All jobs Status Workforce Workforce My Workforce Recr…" at bounding box center [459, 104] width 919 height 1654
type textarea "**********"
click at [515, 85] on app-board-header-date "Sat 11 17/20 3 Jobs" at bounding box center [499, 79] width 115 height 23
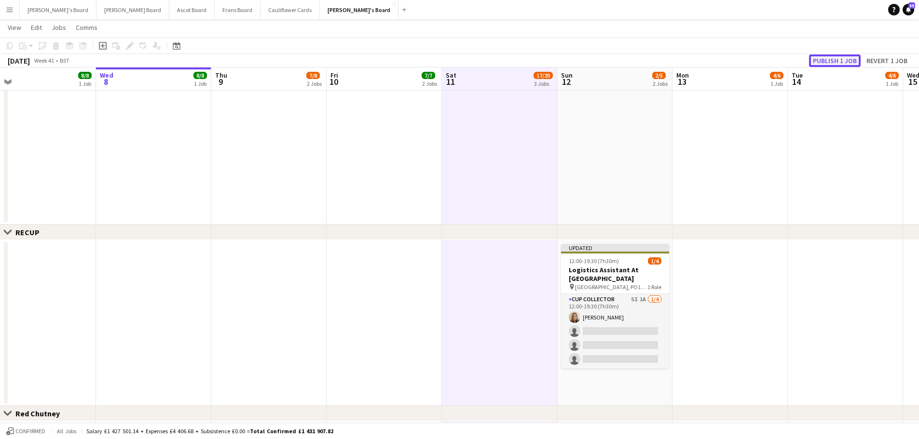
click at [816, 61] on button "Publish 1 job" at bounding box center [835, 60] width 52 height 13
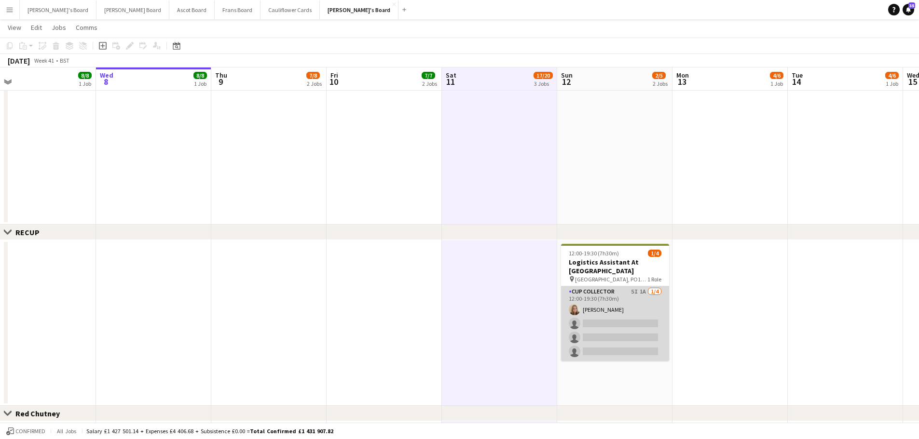
click at [631, 315] on app-card-role "CUP COLLECTOR 5I 1A 1/4 12:00-19:30 (7h30m) Émilie Woodman single-neutral-actio…" at bounding box center [615, 323] width 108 height 75
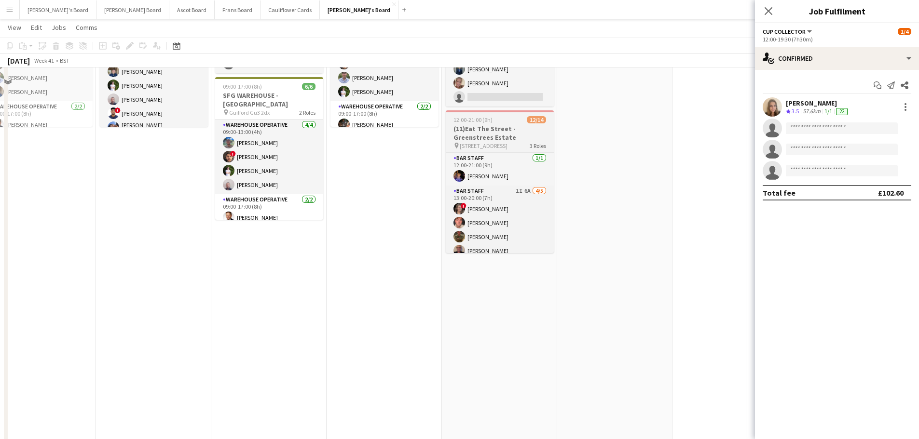
scroll to position [241, 0]
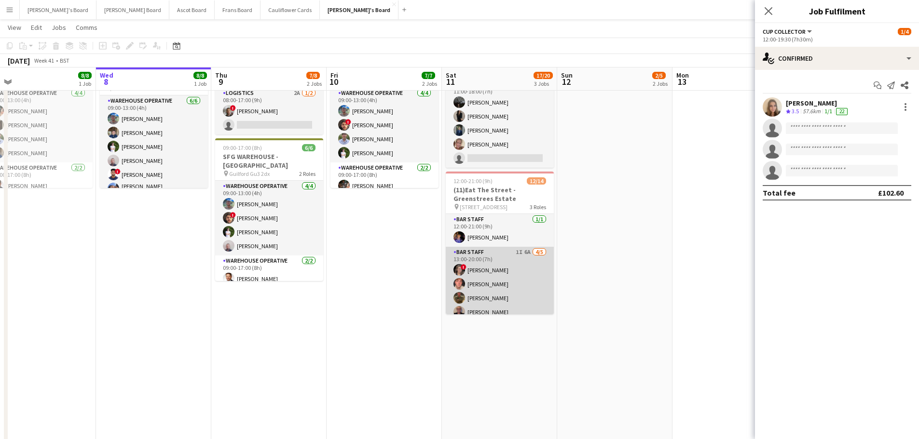
click at [496, 251] on app-card-role "BAR STAFF 1I 6A 4/5 13:00-20:00 (7h) ! Estella Catley Smith Oscar Bourdillon Ri…" at bounding box center [500, 291] width 108 height 89
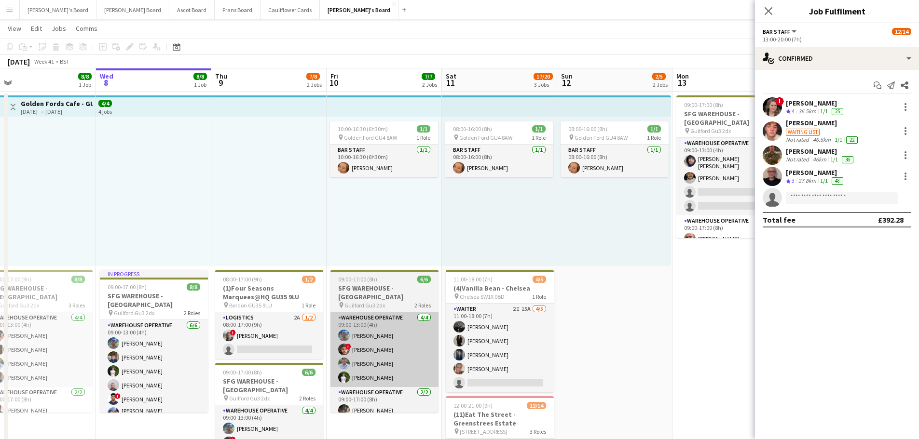
scroll to position [0, 0]
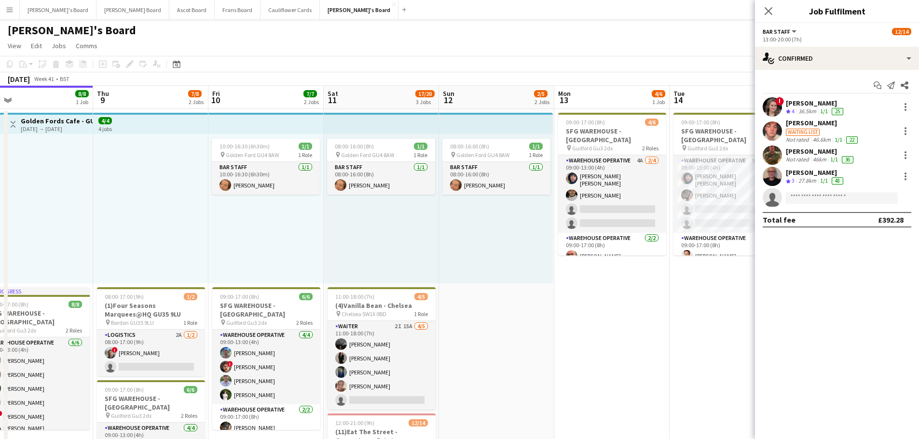
drag, startPoint x: 620, startPoint y: 222, endPoint x: 139, endPoint y: 197, distance: 481.4
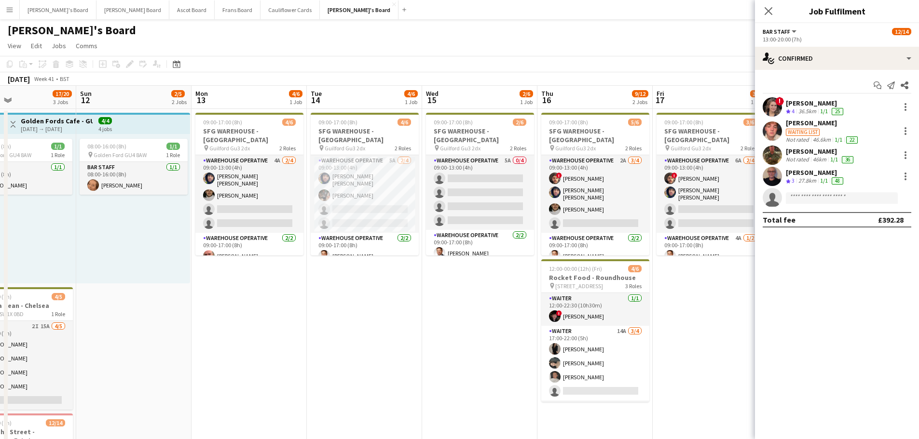
drag, startPoint x: 338, startPoint y: 380, endPoint x: 579, endPoint y: 390, distance: 240.8
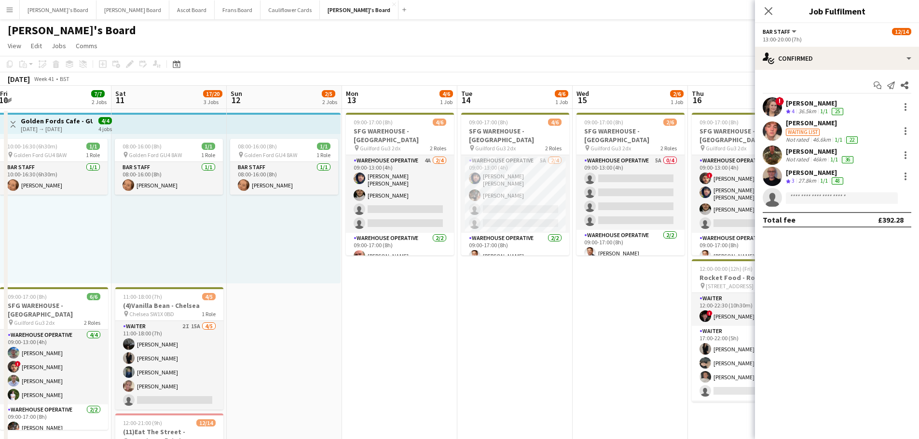
drag, startPoint x: 618, startPoint y: 233, endPoint x: 294, endPoint y: 279, distance: 327.7
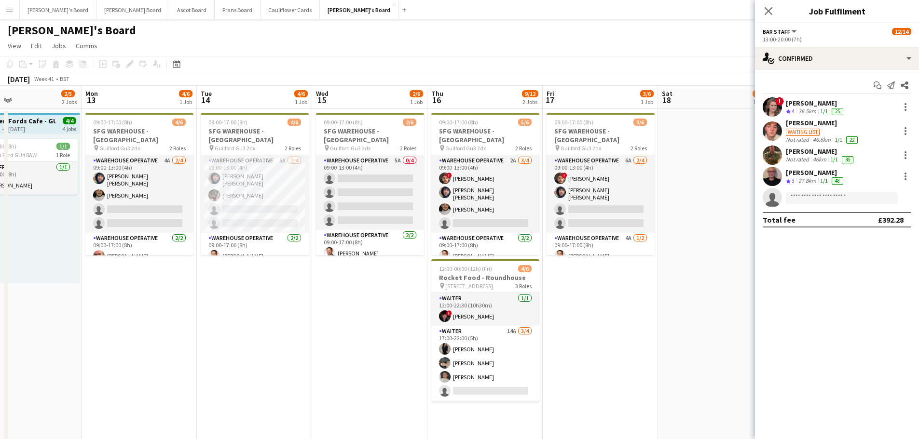
drag, startPoint x: 568, startPoint y: 270, endPoint x: 499, endPoint y: 262, distance: 68.9
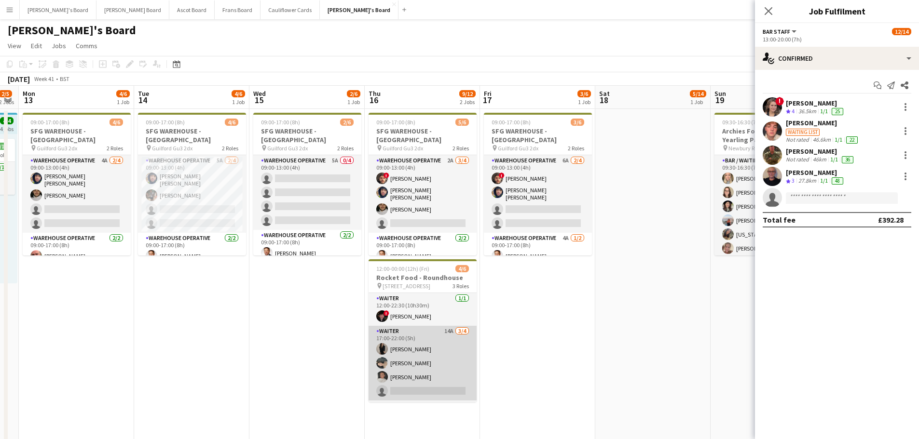
click at [433, 353] on app-card-role "Waiter 14A 3/4 17:00-22:00 (5h) Caitlin Yardley Neo Arrigoni Jasmine Roper sing…" at bounding box center [422, 363] width 108 height 75
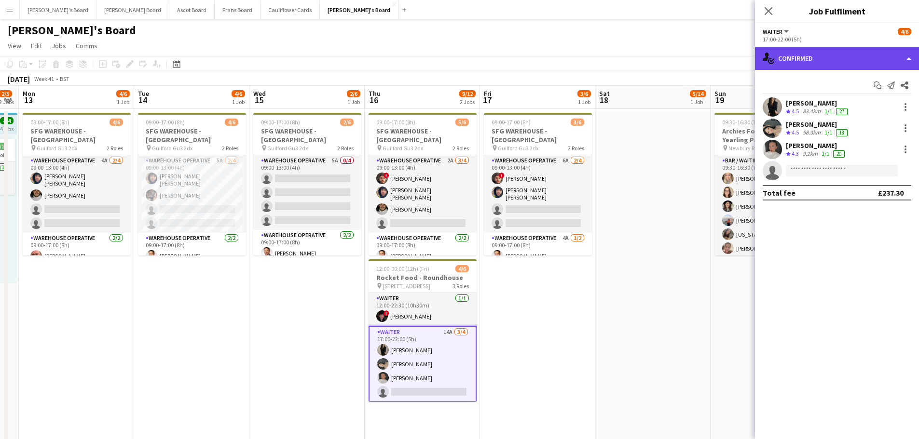
click at [801, 59] on div "single-neutral-actions-check-2 Confirmed" at bounding box center [837, 58] width 164 height 23
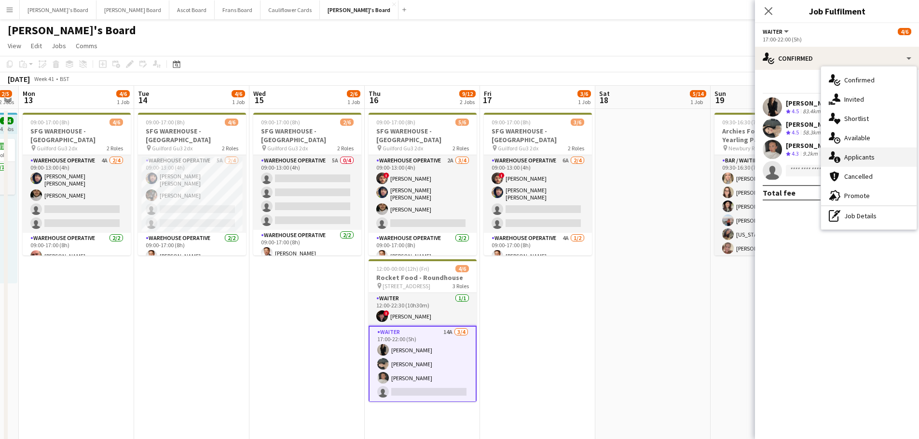
click at [846, 149] on div "single-neutral-actions-information Applicants" at bounding box center [868, 157] width 95 height 19
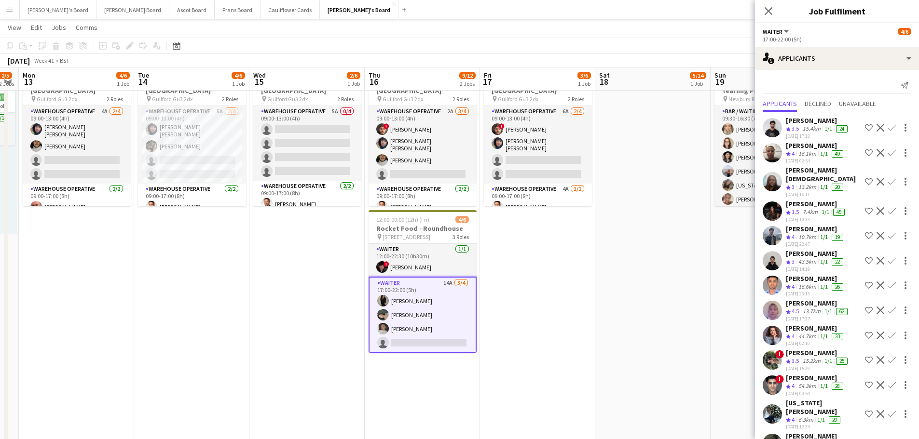
scroll to position [13, 0]
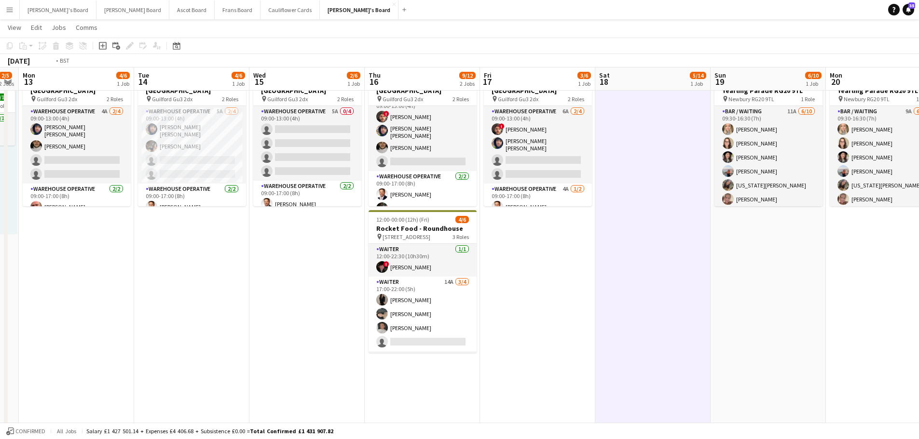
drag, startPoint x: 683, startPoint y: 250, endPoint x: 418, endPoint y: 262, distance: 266.0
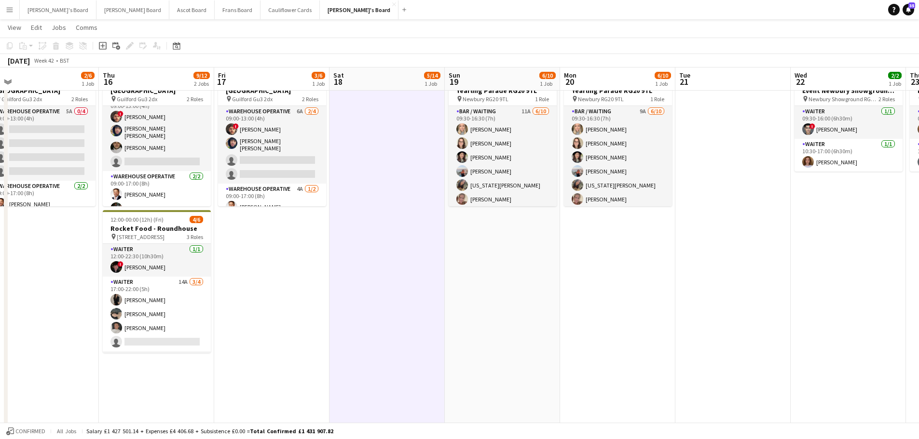
drag, startPoint x: 511, startPoint y: 298, endPoint x: 492, endPoint y: 294, distance: 18.8
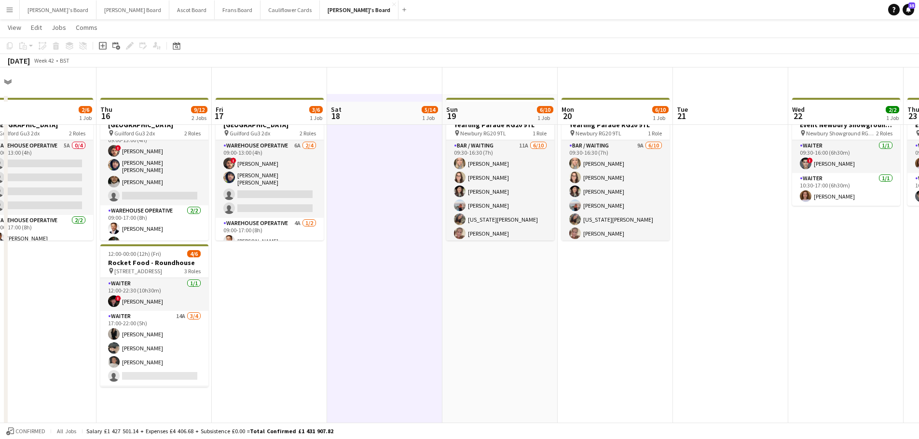
scroll to position [0, 0]
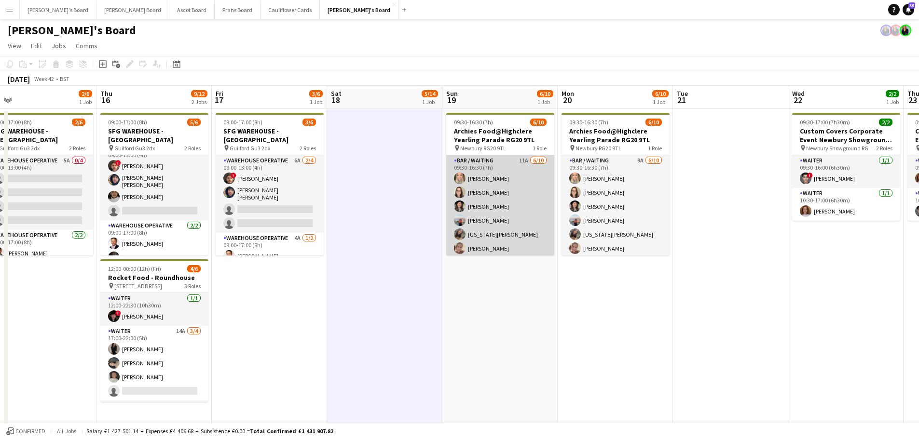
click at [527, 171] on app-card-role "Bar / Waiting 11A 6/10 09:30-16:30 (7h) Laura Shaw Hannah Dudley Melissa Laurie…" at bounding box center [500, 234] width 108 height 159
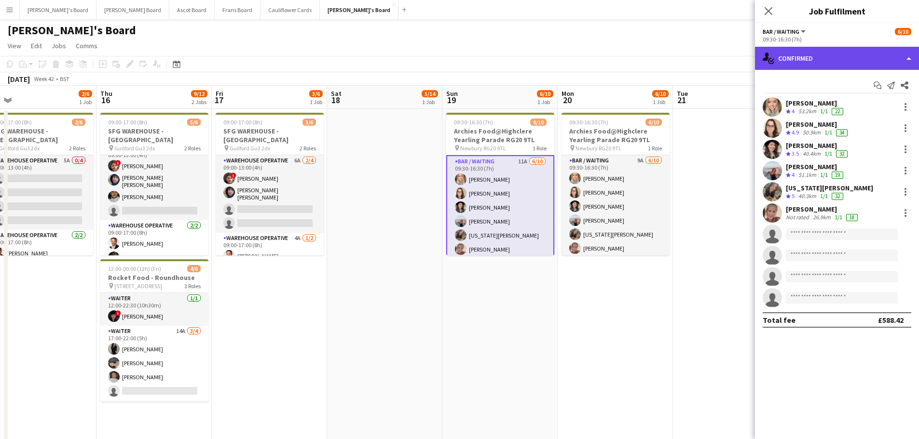
click at [889, 66] on div "single-neutral-actions-check-2 Confirmed" at bounding box center [837, 58] width 164 height 23
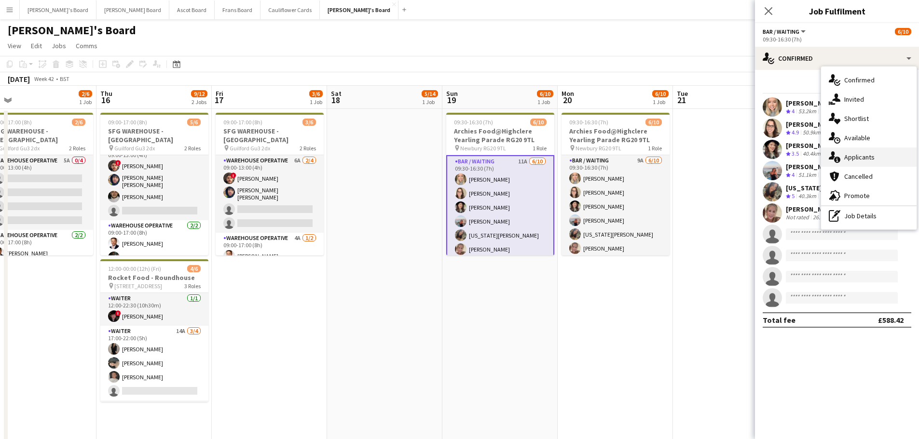
click at [862, 149] on div "single-neutral-actions-information Applicants" at bounding box center [868, 157] width 95 height 19
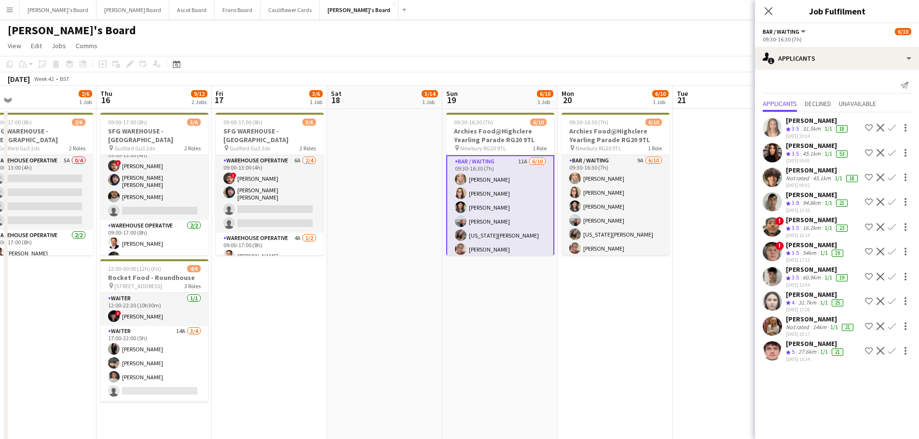
scroll to position [14, 0]
click at [792, 348] on span "5" at bounding box center [792, 351] width 3 height 7
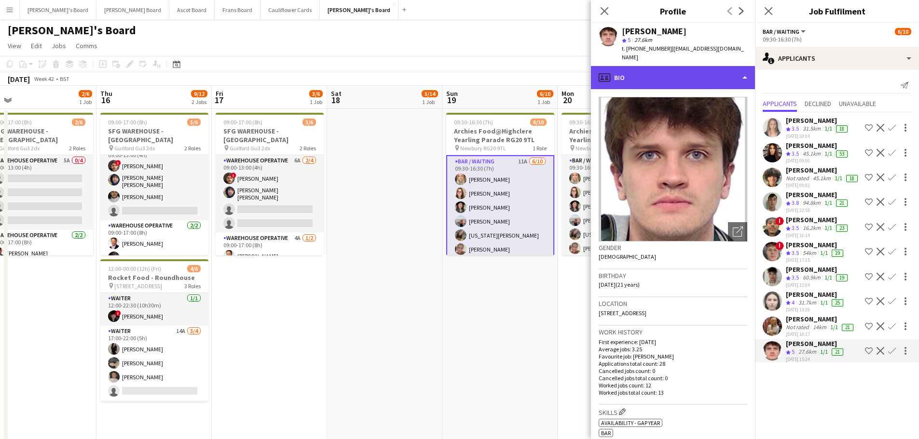
click at [697, 80] on div "profile Bio" at bounding box center [673, 77] width 164 height 23
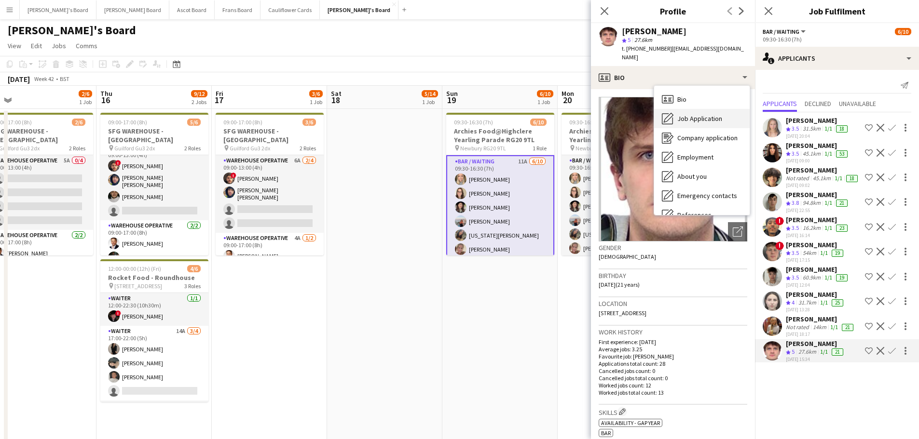
click at [705, 114] on span "Job Application" at bounding box center [699, 118] width 45 height 9
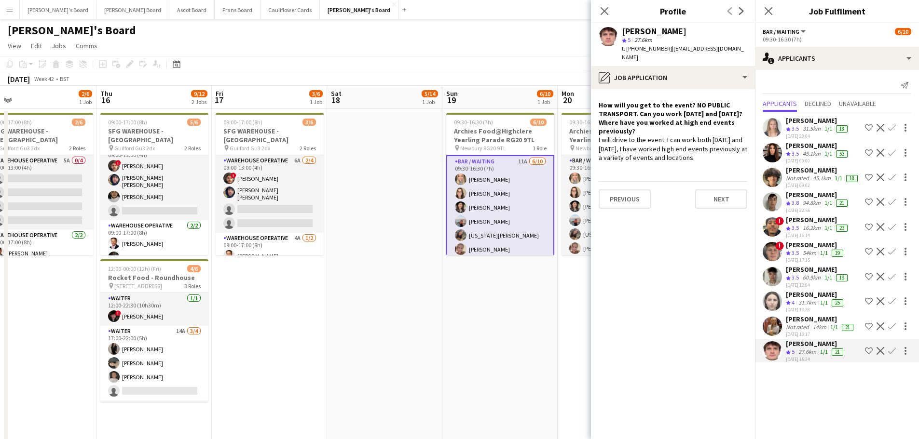
click at [888, 350] on app-icon "Confirm" at bounding box center [892, 351] width 8 height 8
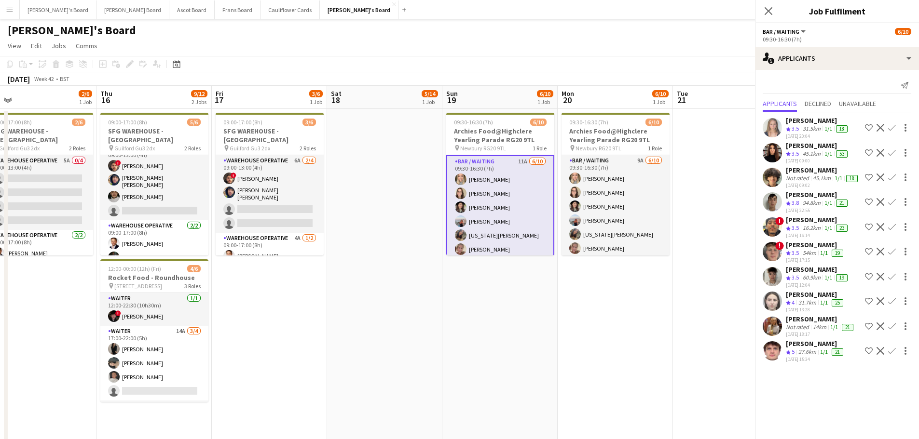
scroll to position [0, 0]
click at [887, 347] on button "Confirm" at bounding box center [892, 351] width 12 height 12
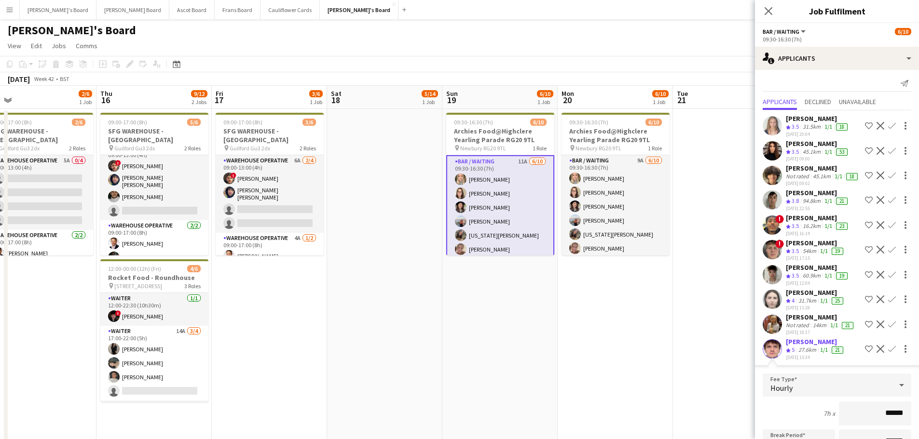
scroll to position [165, 0]
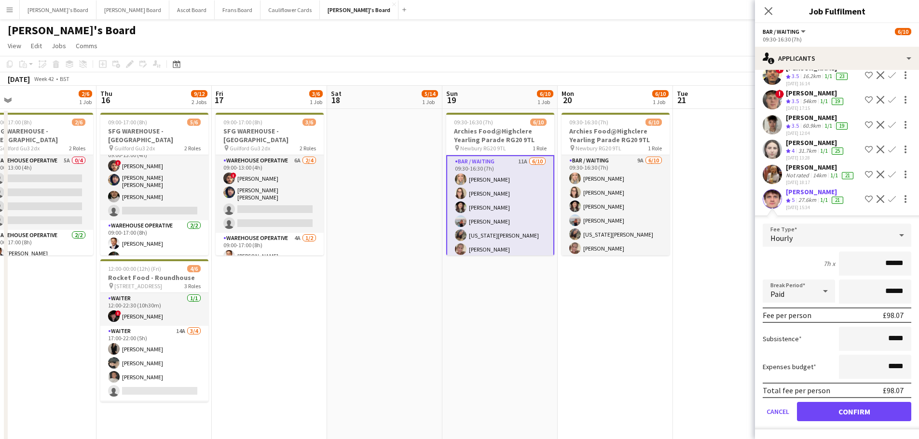
click at [818, 423] on form "Fee Type Hourly 7h x ****** Break Period Paid ****** Fee per person £98.07 Subs…" at bounding box center [837, 327] width 164 height 206
click at [874, 419] on button "Confirm" at bounding box center [854, 411] width 114 height 19
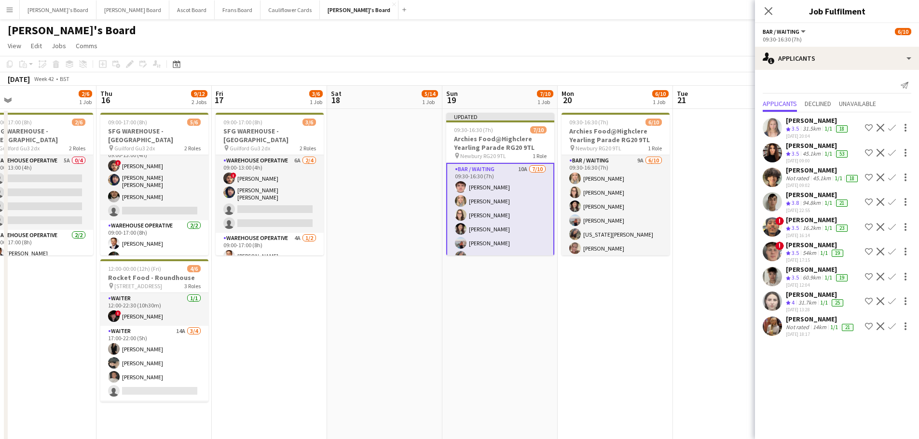
scroll to position [0, 0]
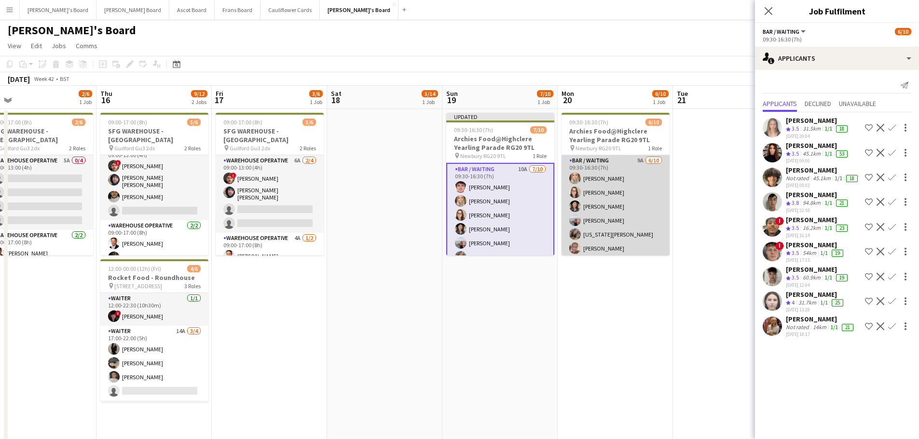
click at [627, 174] on app-card-role "Bar / Waiting 9A 6/10 09:30-16:30 (7h) Laura Shaw Hannah Dudley Melissa Laurie …" at bounding box center [615, 234] width 108 height 159
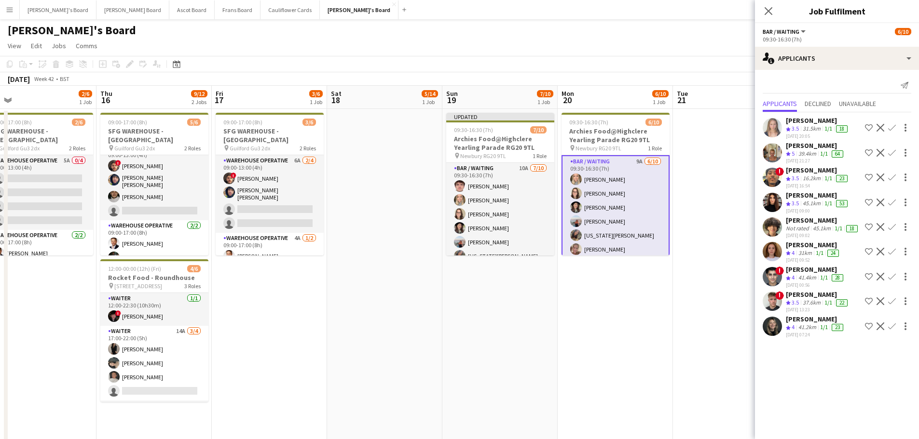
click at [611, 207] on app-card-role "Bar / Waiting 9A 6/10 09:30-16:30 (7h) Laura Shaw Hannah Dudley Melissa Laurie …" at bounding box center [615, 235] width 108 height 161
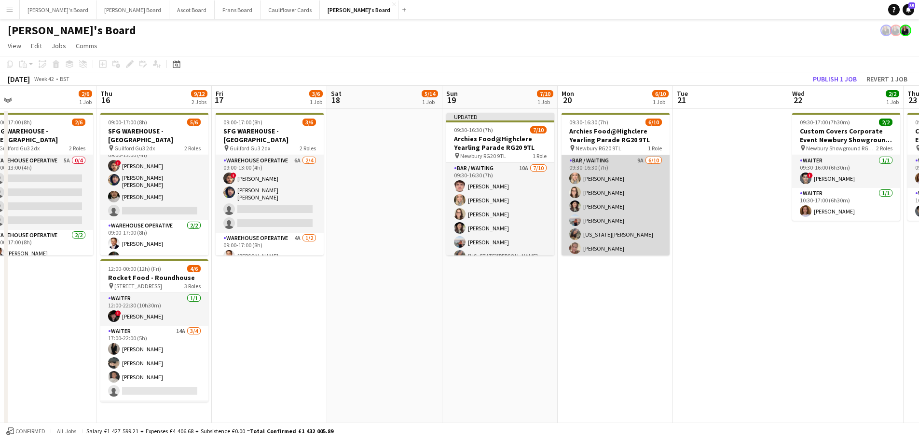
click at [611, 207] on app-card-role "Bar / Waiting 9A 6/10 09:30-16:30 (7h) Laura Shaw Hannah Dudley Melissa Laurie …" at bounding box center [615, 234] width 108 height 159
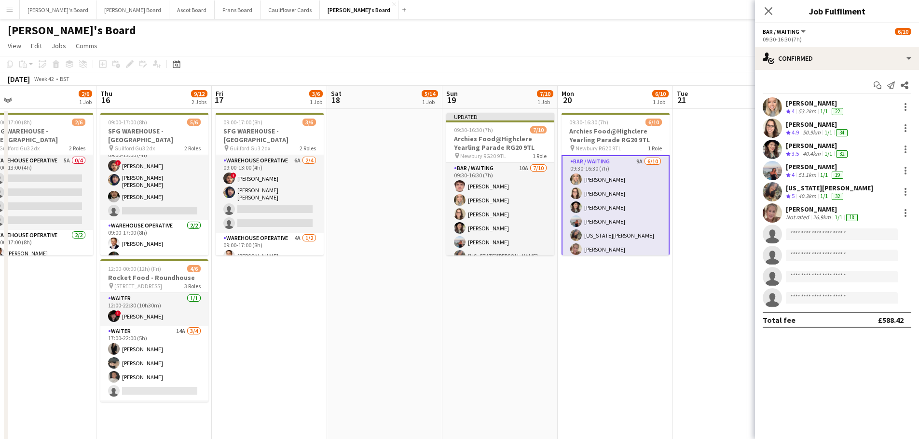
scroll to position [60, 0]
click at [816, 225] on app-invite-slot "single-neutral-actions" at bounding box center [837, 234] width 164 height 19
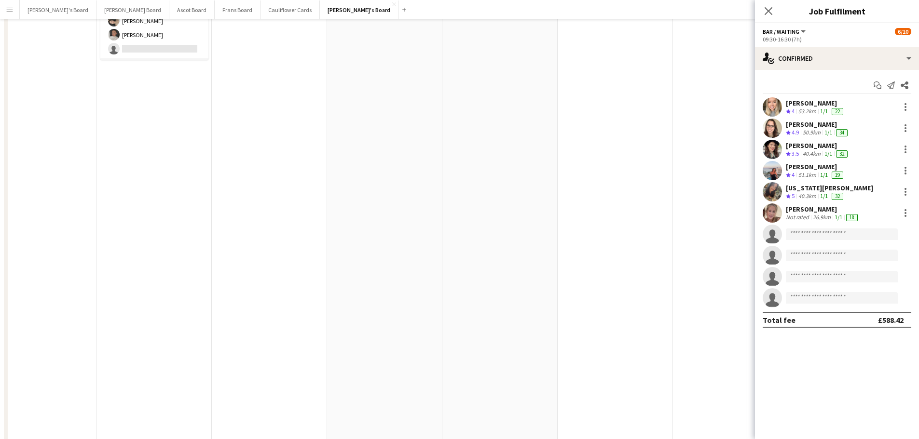
scroll to position [384, 0]
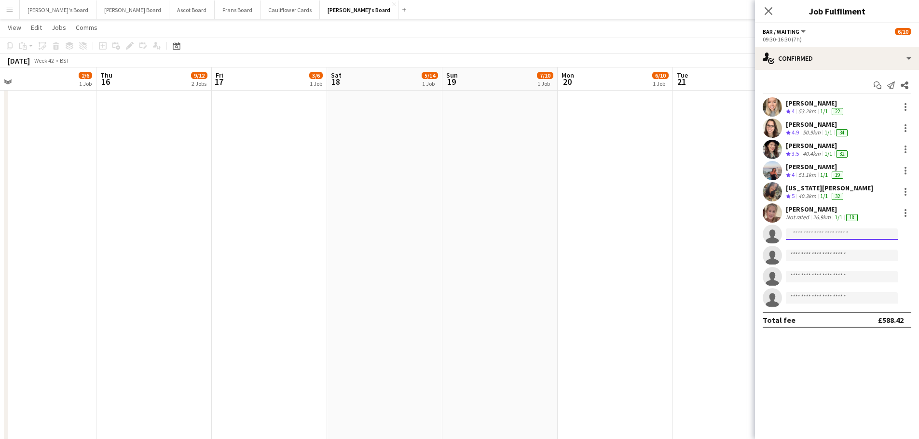
click at [825, 234] on input at bounding box center [841, 235] width 112 height 12
type input "*********"
click at [812, 260] on span "+447983246528" at bounding box center [841, 264] width 96 height 8
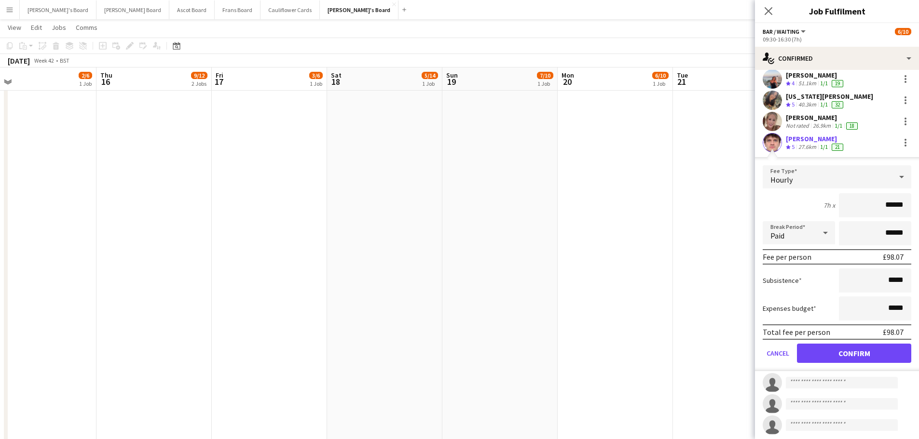
scroll to position [115, 0]
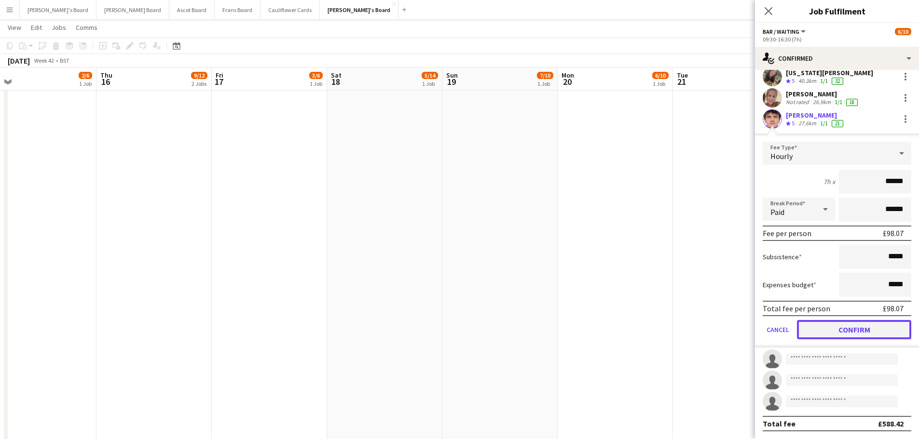
click at [821, 325] on button "Confirm" at bounding box center [854, 329] width 114 height 19
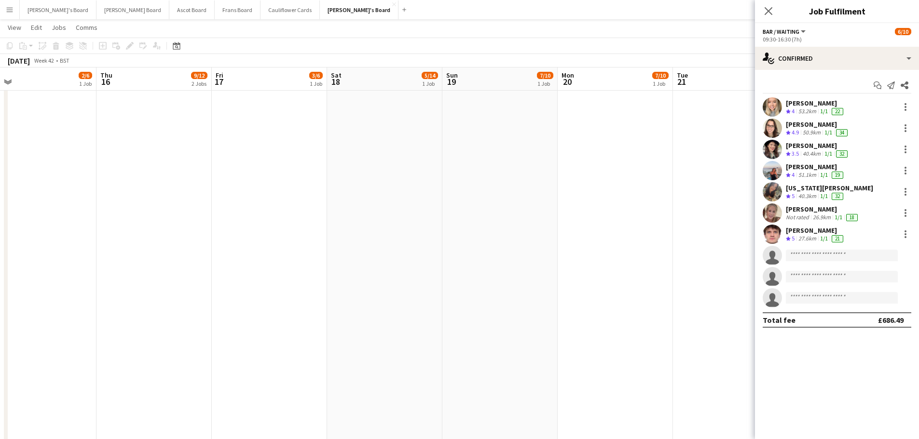
drag, startPoint x: 555, startPoint y: 238, endPoint x: 586, endPoint y: 244, distance: 31.1
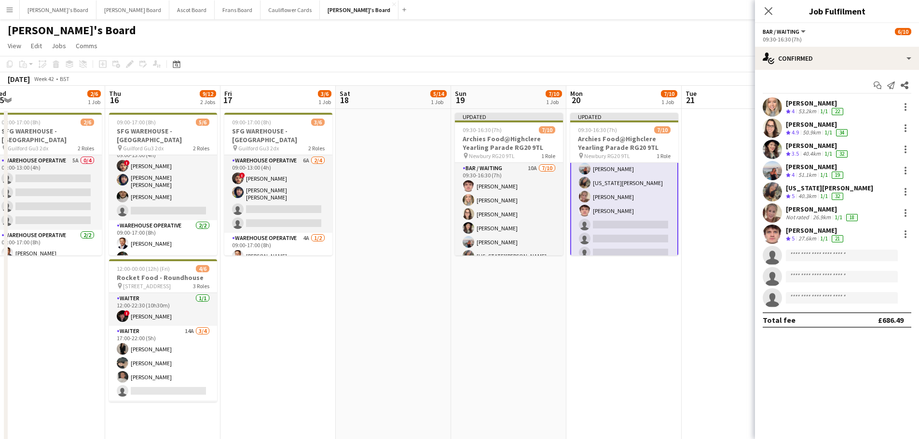
click at [714, 104] on app-board-header-date "Tue 21" at bounding box center [738, 97] width 115 height 23
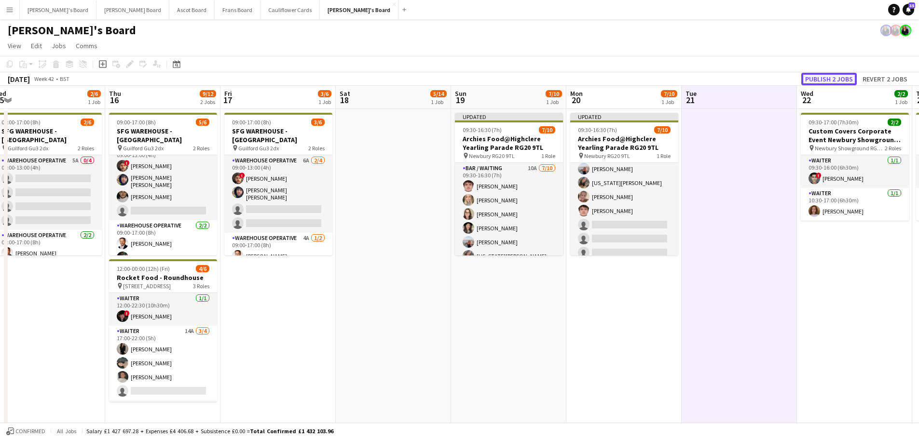
click at [811, 76] on button "Publish 2 jobs" at bounding box center [828, 79] width 55 height 13
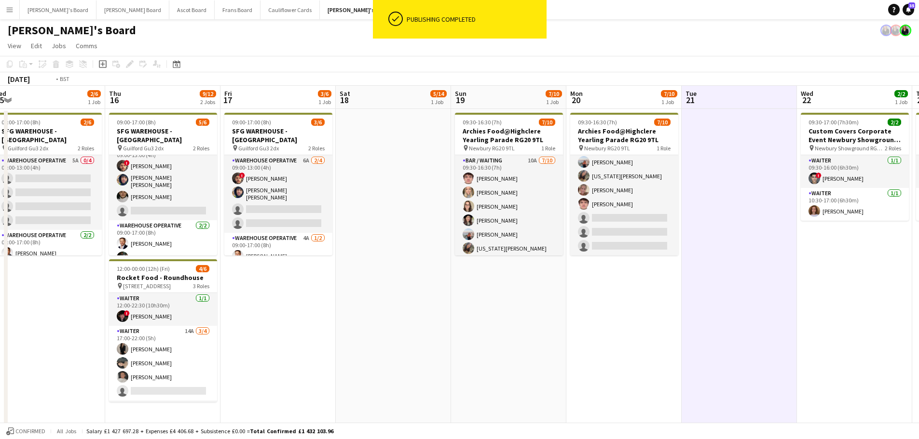
scroll to position [0, 279]
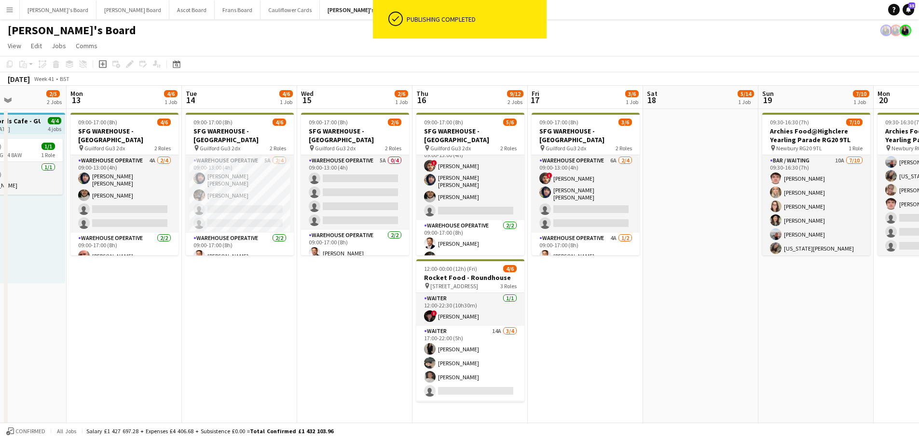
drag, startPoint x: 372, startPoint y: 360, endPoint x: 662, endPoint y: 361, distance: 289.3
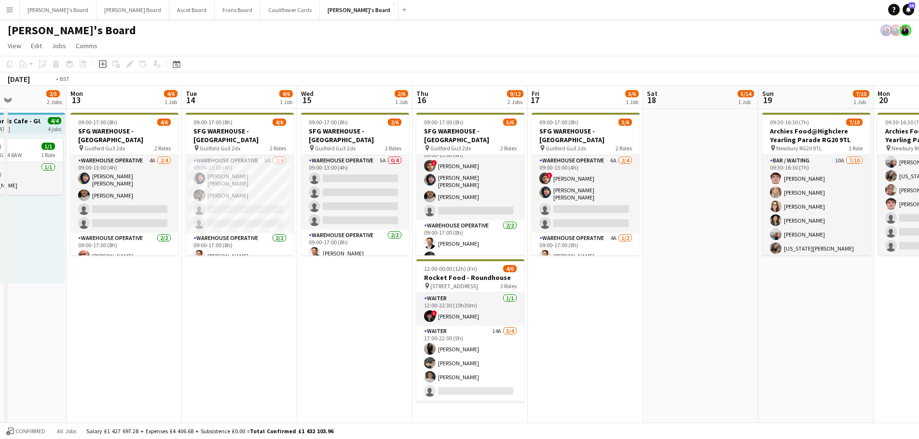
scroll to position [0, 277]
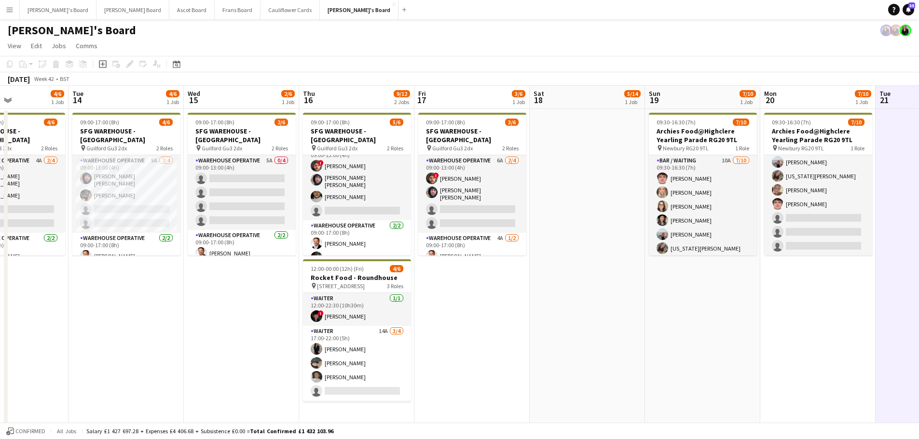
drag, startPoint x: 542, startPoint y: 238, endPoint x: 205, endPoint y: 352, distance: 356.4
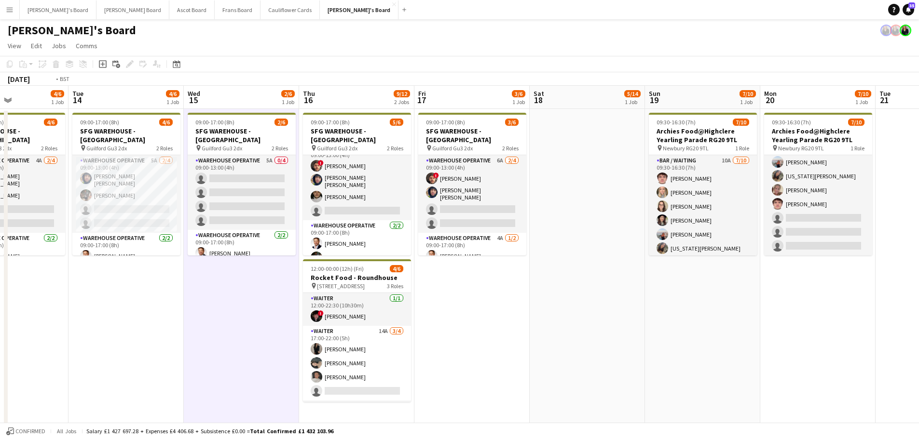
drag, startPoint x: 205, startPoint y: 352, endPoint x: 615, endPoint y: 351, distance: 409.9
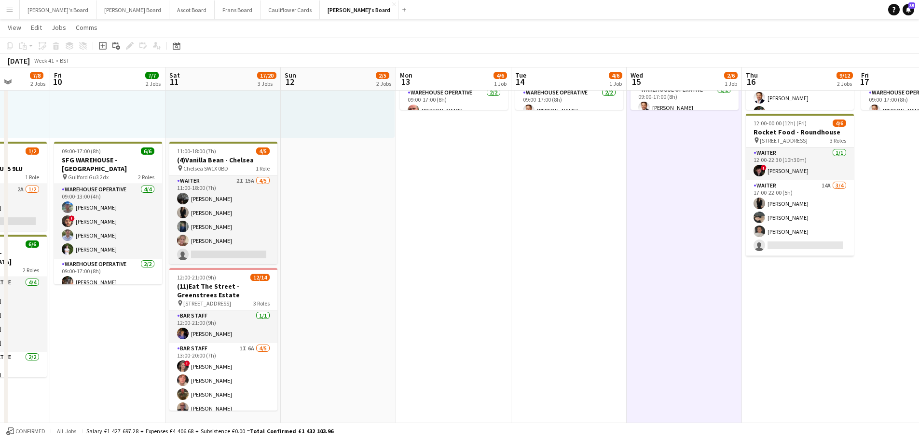
scroll to position [0, 301]
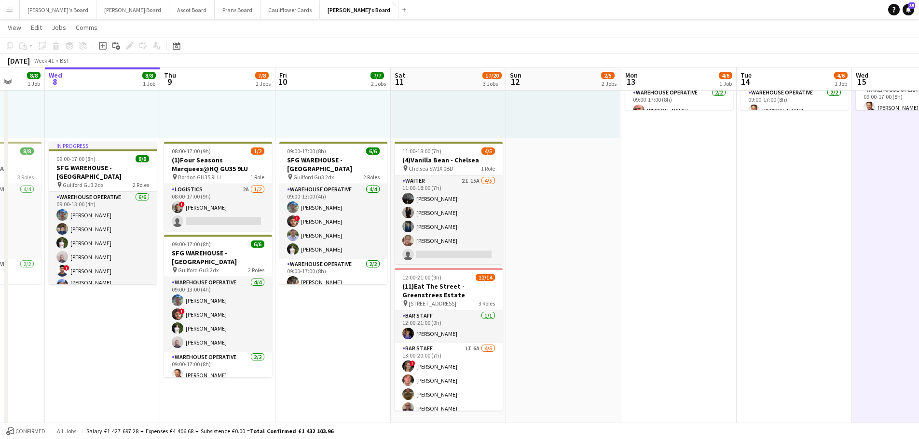
drag, startPoint x: 314, startPoint y: 283, endPoint x: 539, endPoint y: 323, distance: 228.8
click at [252, 209] on app-card-role "Logistics 2A [DATE] 08:00-17:00 (9h) ! [PERSON_NAME] single-neutral-actions" at bounding box center [218, 207] width 108 height 47
